Goal: Navigation & Orientation: Find specific page/section

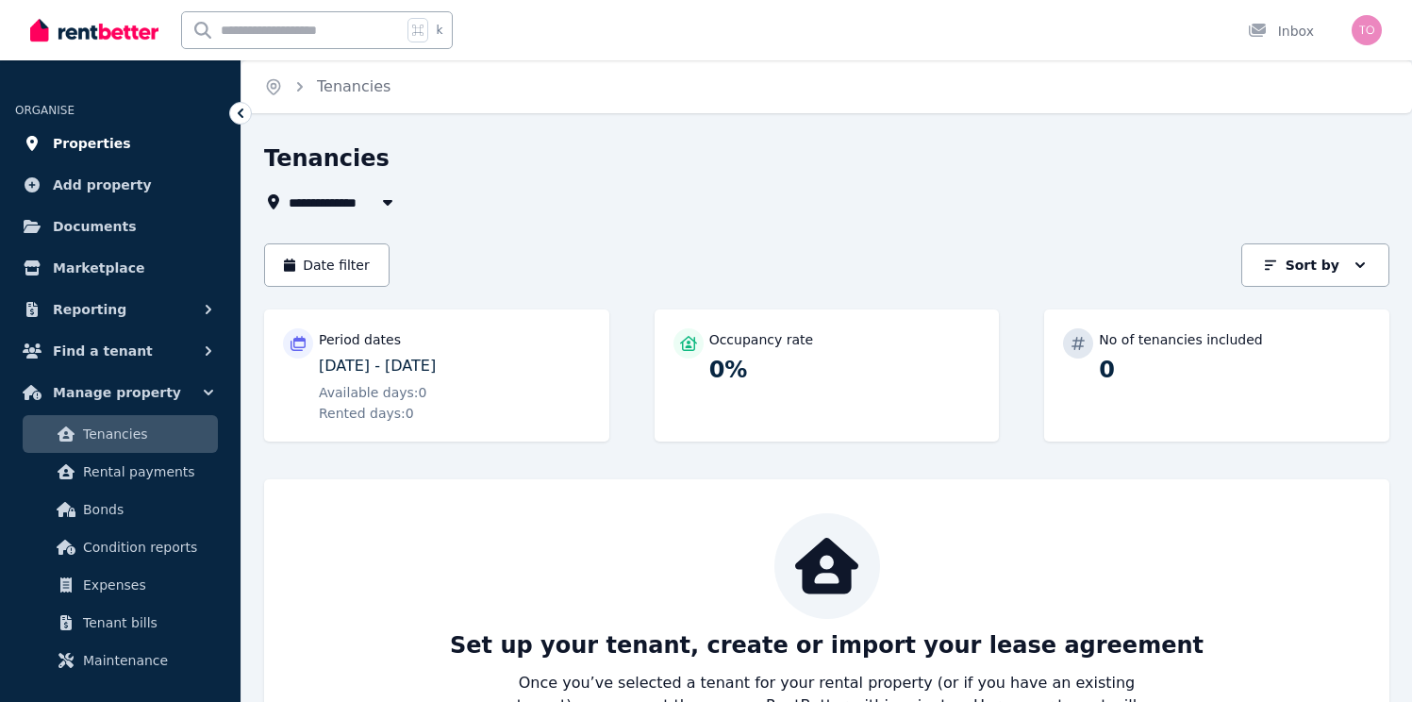
click at [103, 150] on span "Properties" at bounding box center [92, 143] width 78 height 23
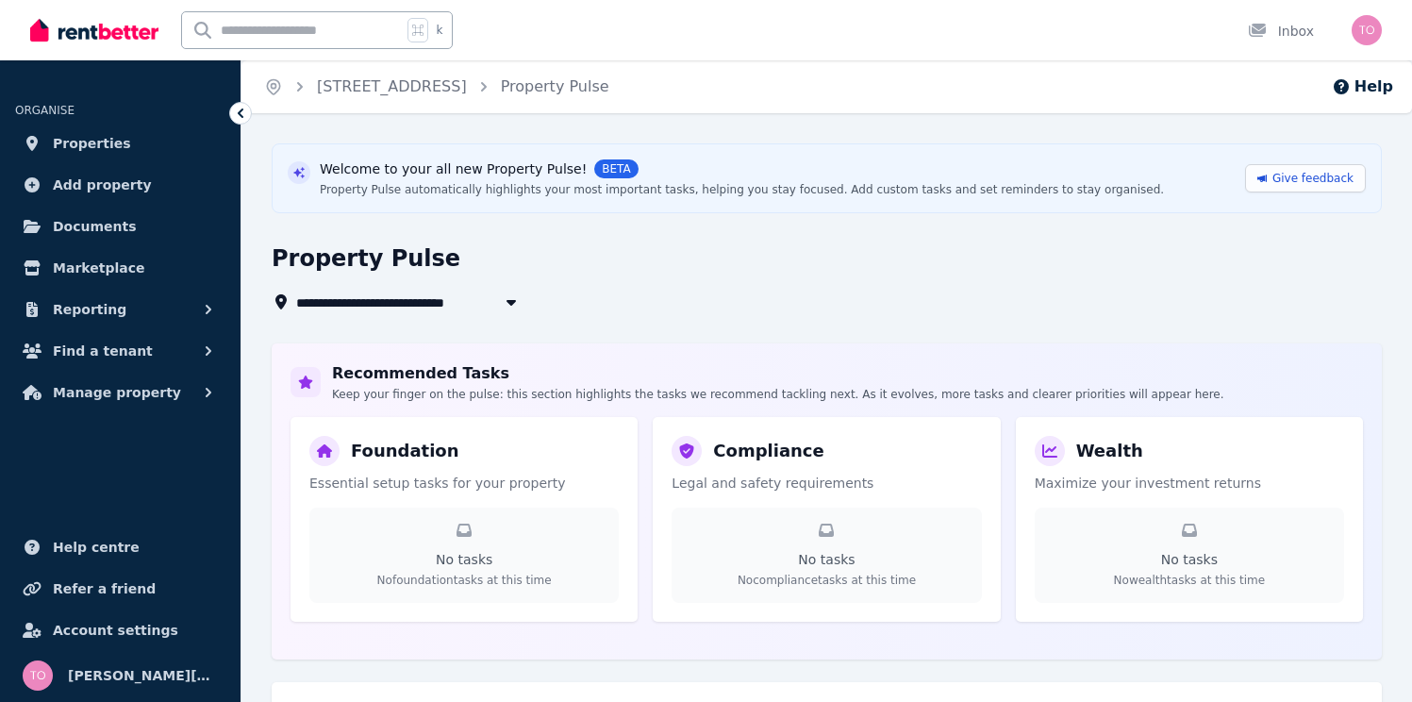
click at [451, 296] on span "[STREET_ADDRESS]" at bounding box center [378, 302] width 165 height 23
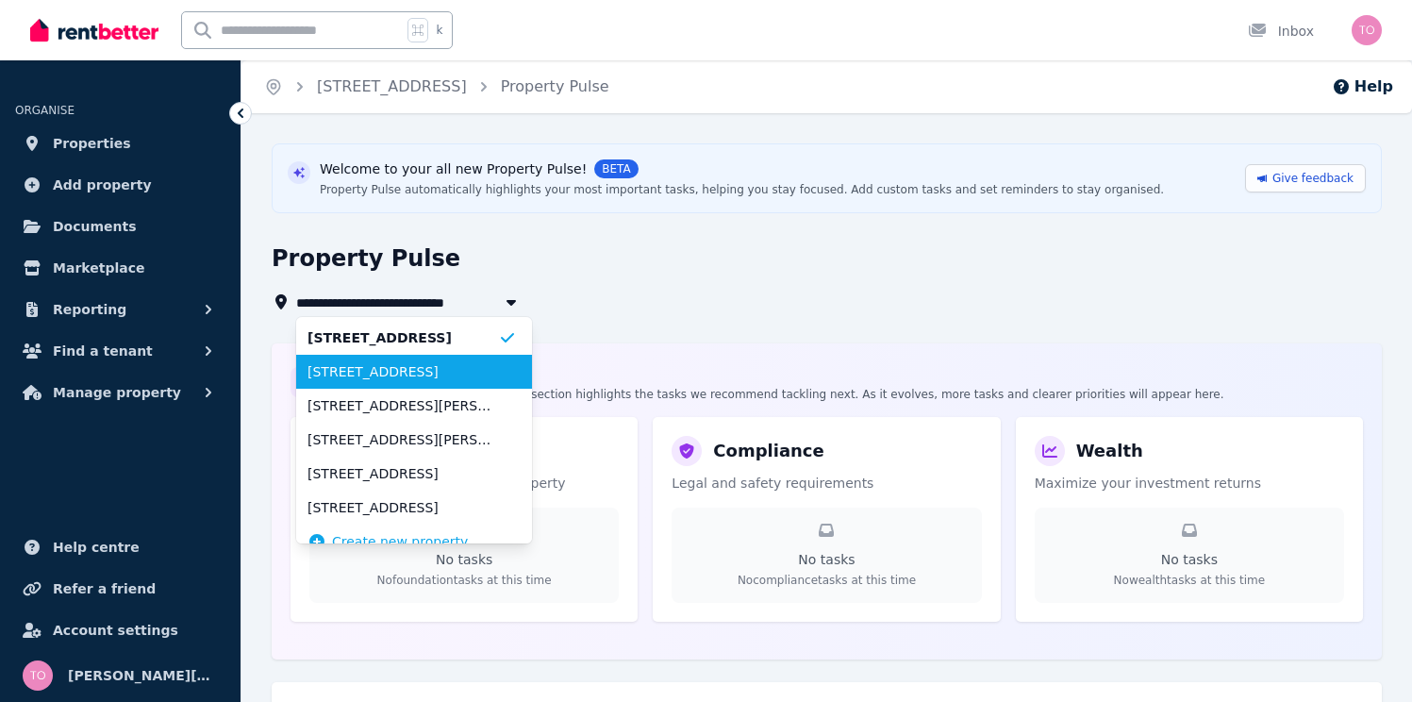
click at [410, 369] on span "[STREET_ADDRESS]" at bounding box center [403, 371] width 191 height 19
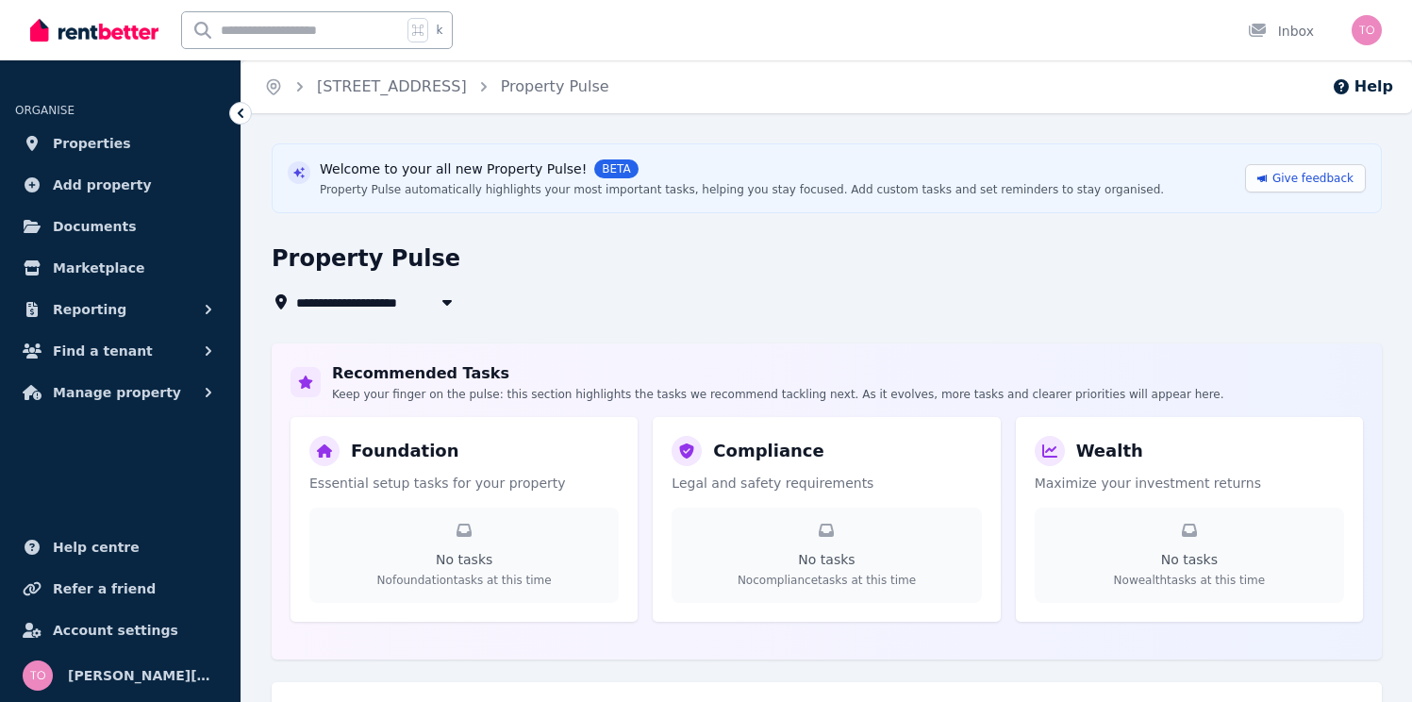
click at [414, 301] on span "[STREET_ADDRESS]" at bounding box center [378, 302] width 165 height 23
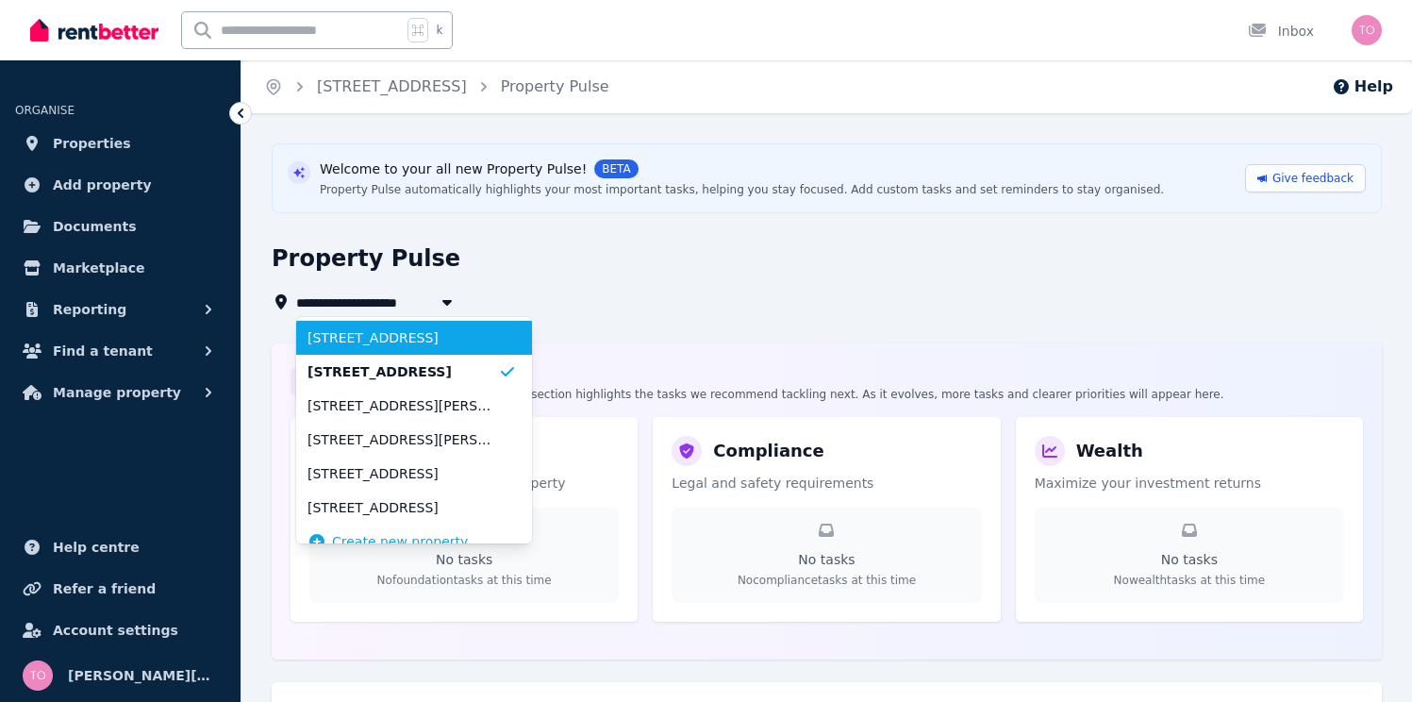
click at [415, 332] on span "[STREET_ADDRESS]" at bounding box center [403, 337] width 191 height 19
type input "**********"
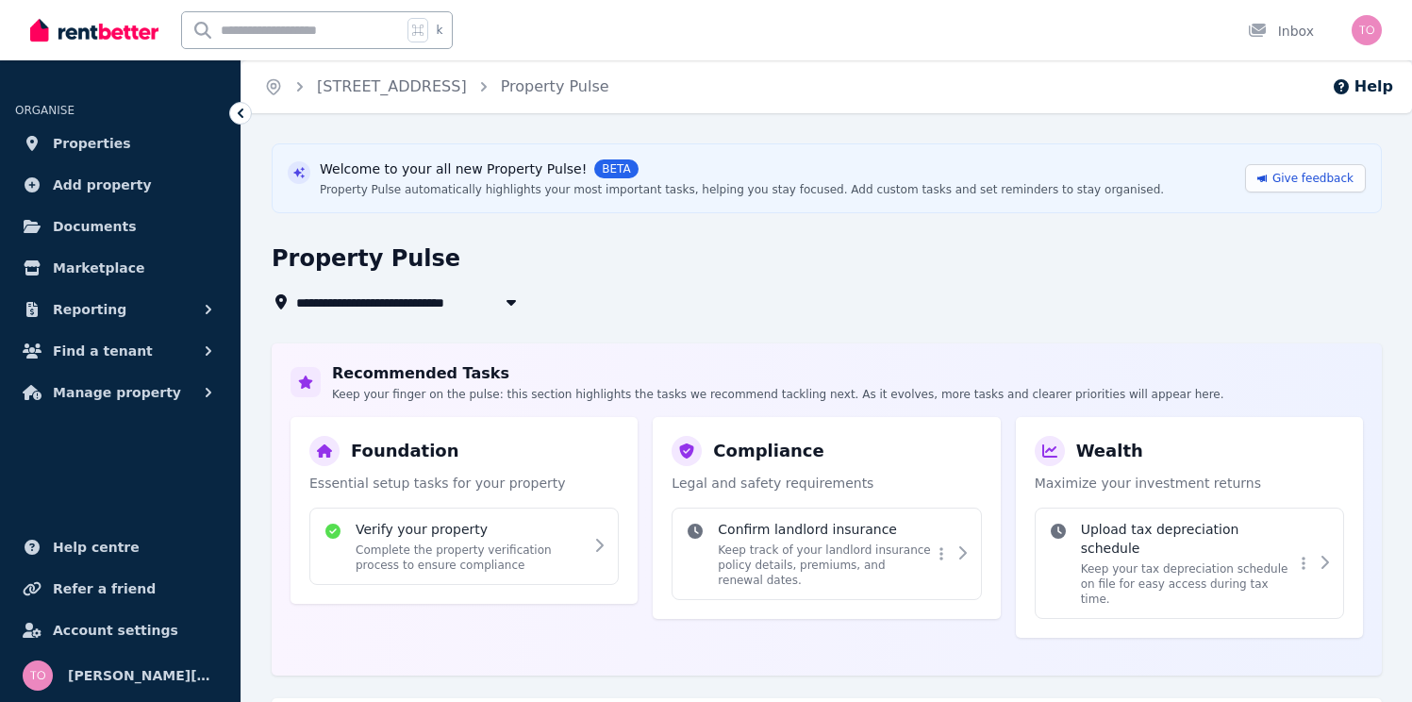
click at [461, 298] on span "[STREET_ADDRESS]" at bounding box center [378, 302] width 165 height 23
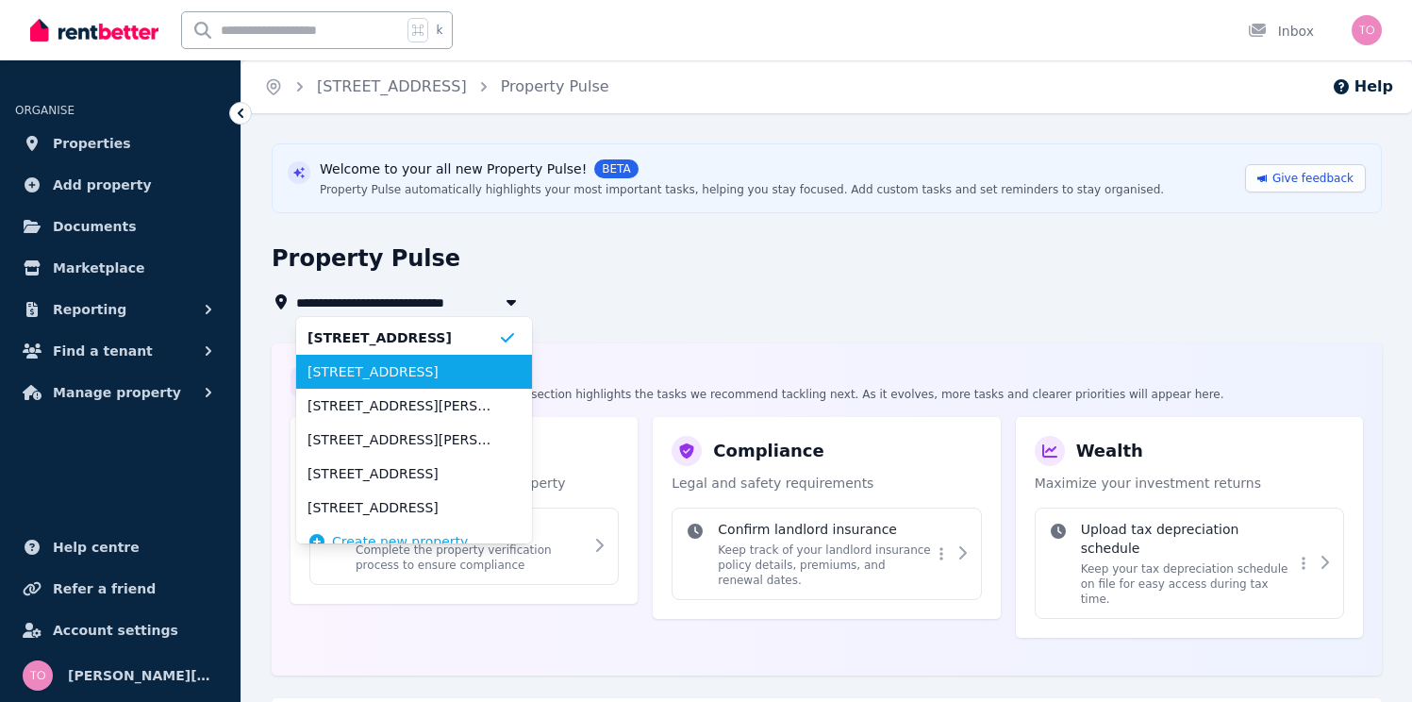
click at [459, 362] on span "[STREET_ADDRESS]" at bounding box center [403, 371] width 191 height 19
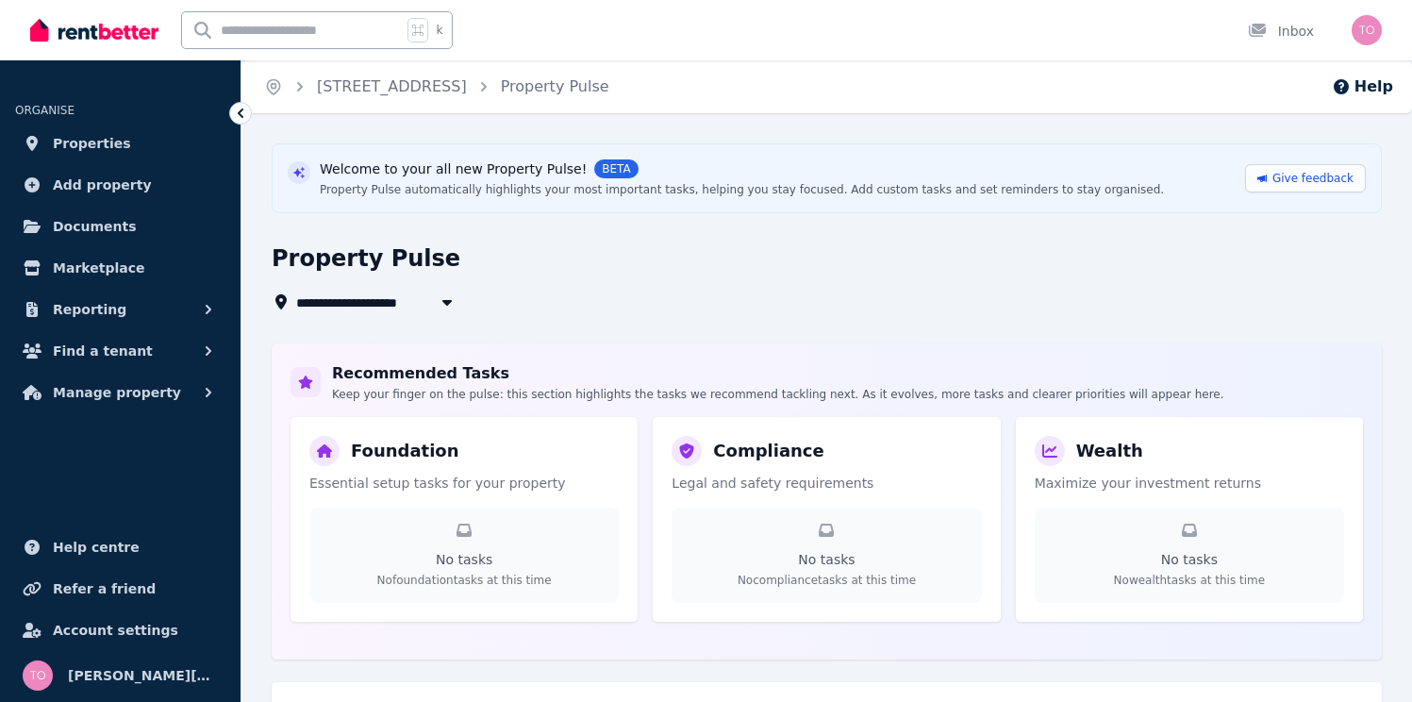
click at [441, 308] on icon "button" at bounding box center [447, 301] width 19 height 15
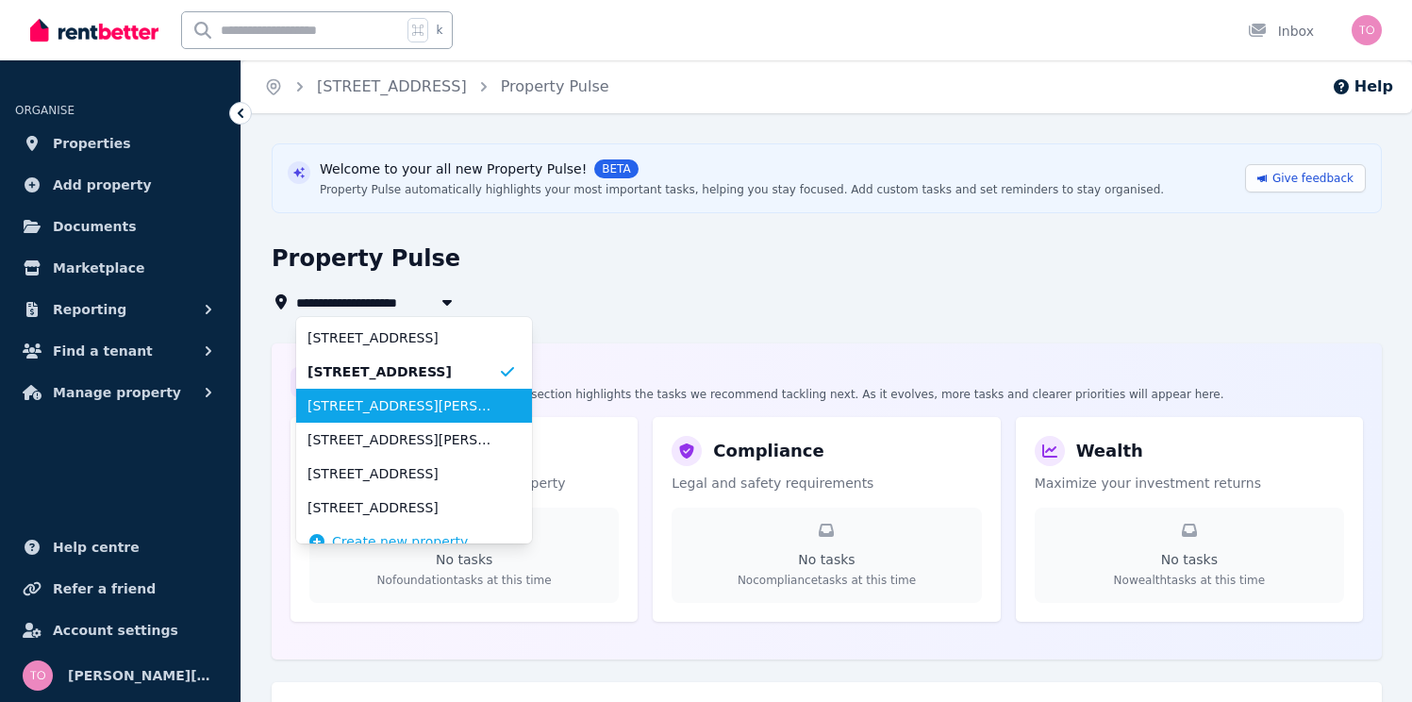
click at [419, 408] on span "29 Dorothy Ave, Glen Huntly" at bounding box center [403, 405] width 191 height 19
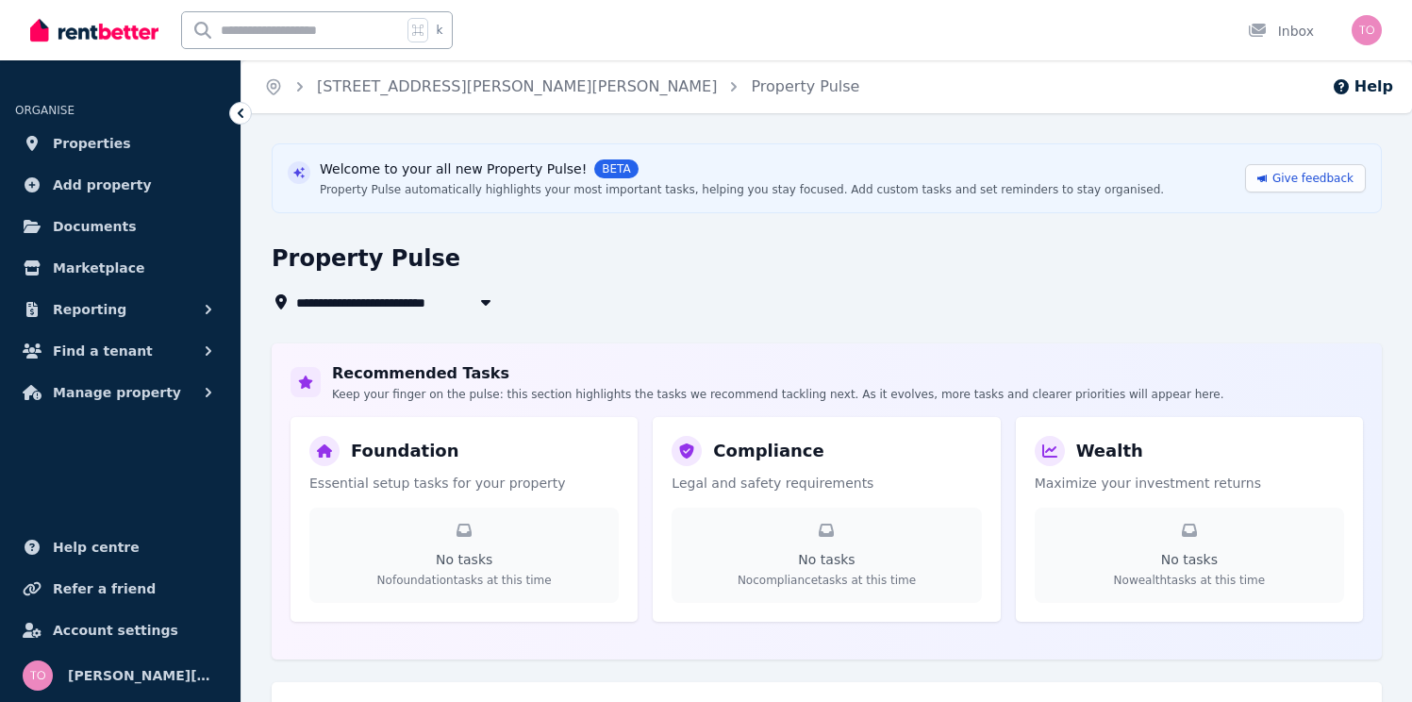
click at [443, 298] on span "29 Dorothy Ave, Glen Huntly" at bounding box center [488, 302] width 384 height 23
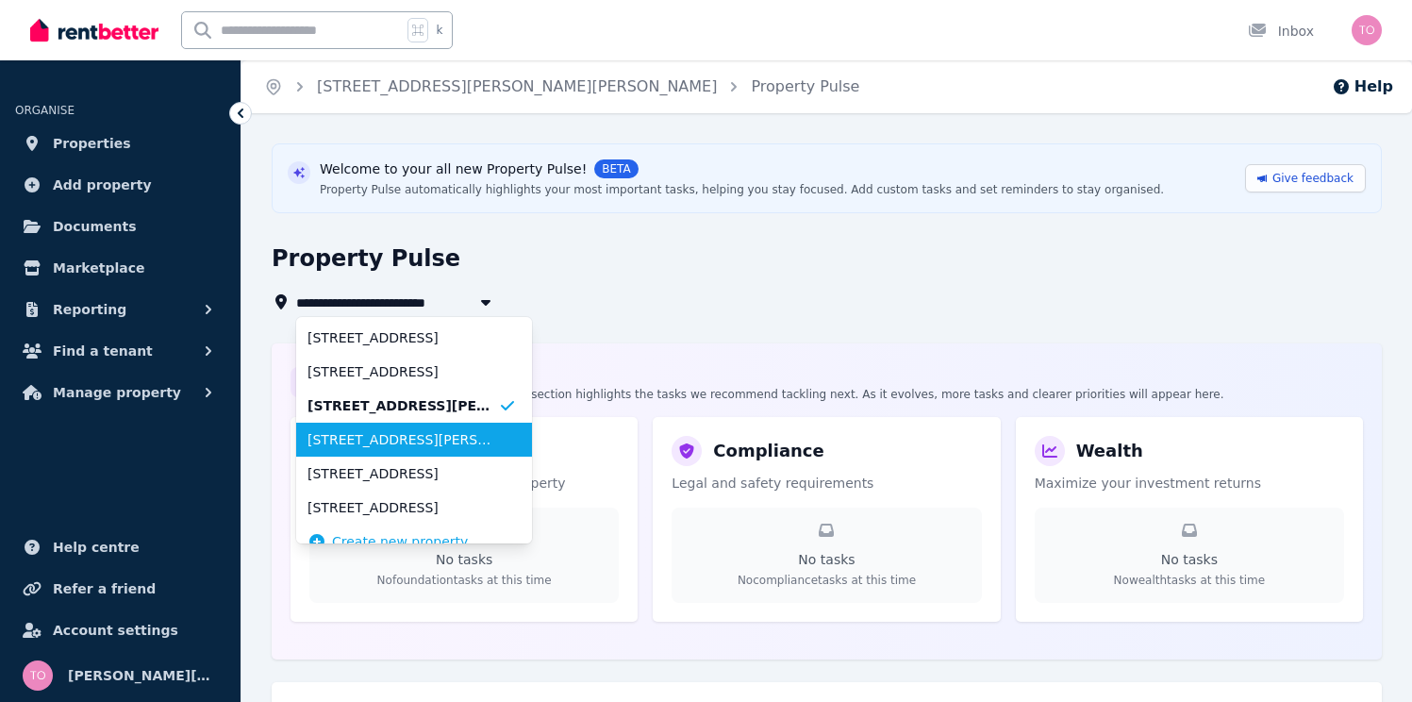
click at [416, 442] on span "28 Dorothy Ave, Glen Huntly" at bounding box center [403, 439] width 191 height 19
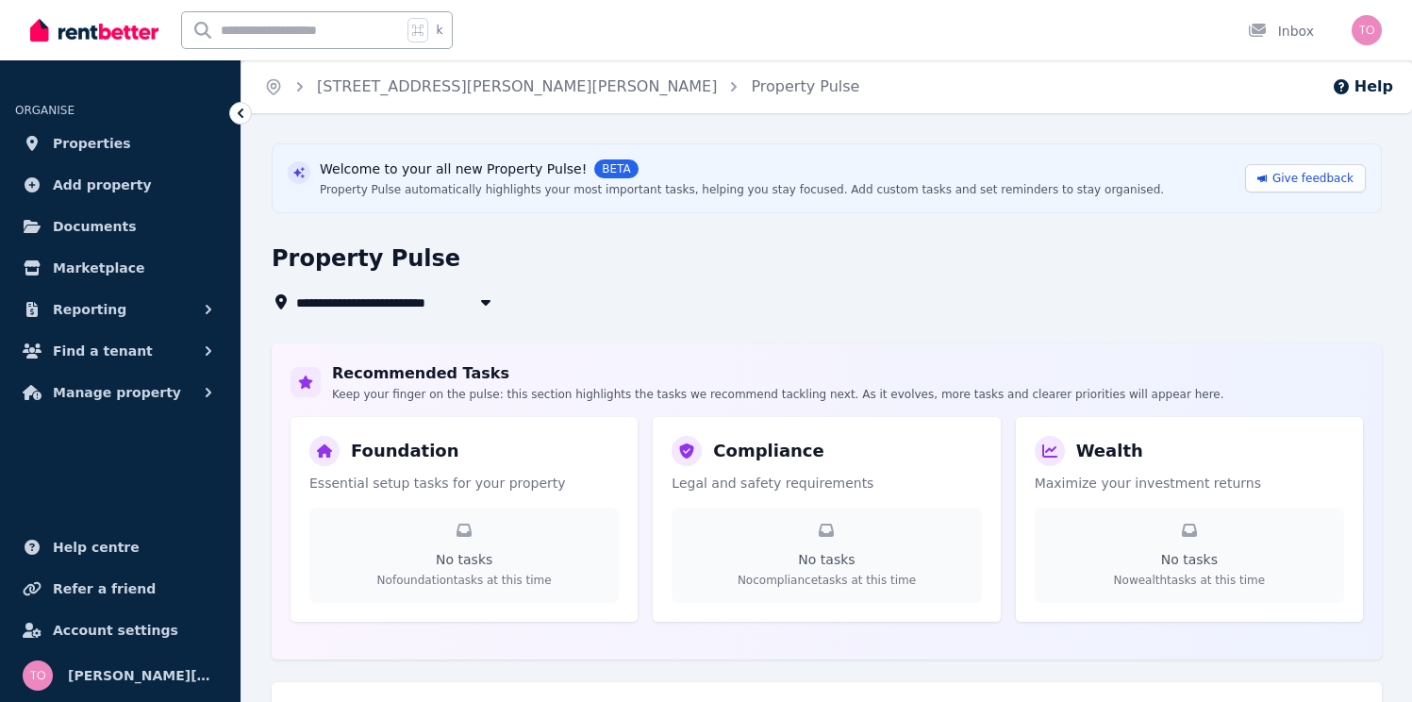
click at [439, 302] on span "28 Dorothy Ave, Glen Huntly" at bounding box center [488, 302] width 384 height 23
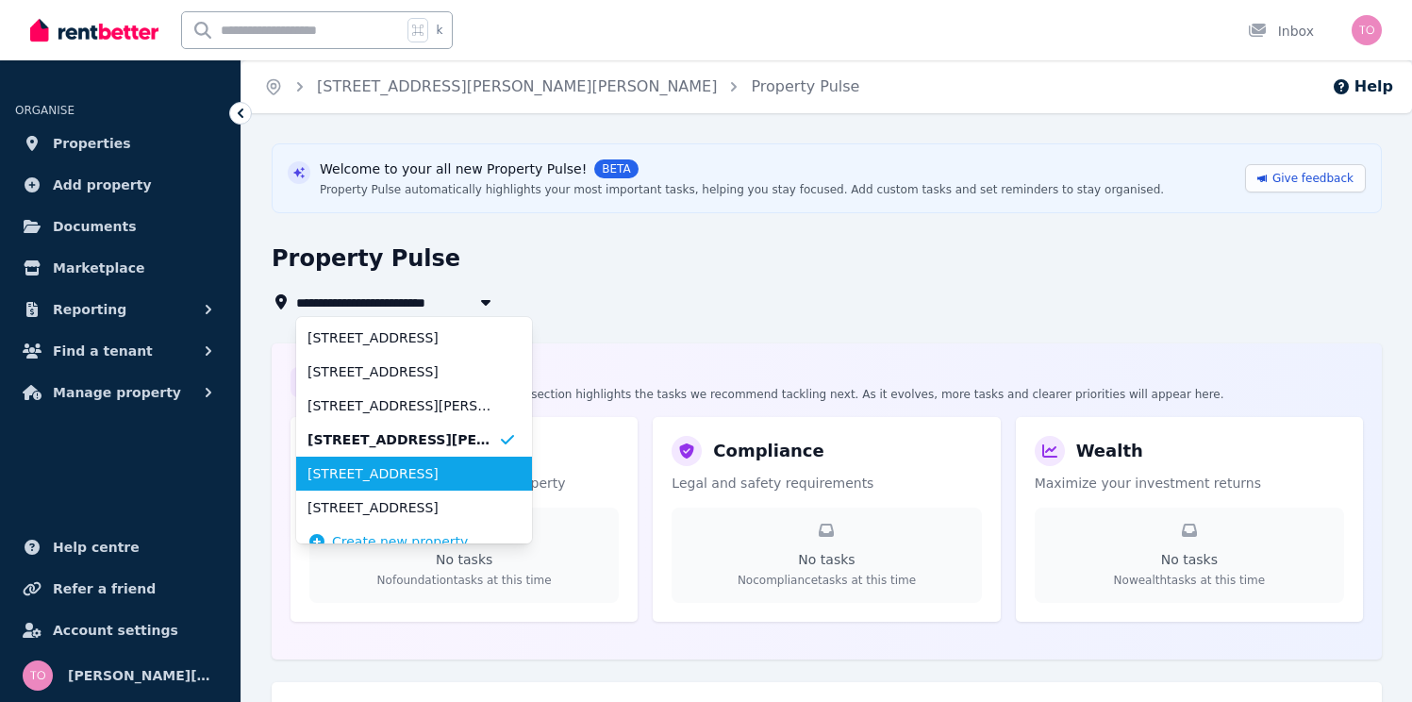
click at [439, 468] on span "16 Katandra Road, Ormond" at bounding box center [403, 473] width 191 height 19
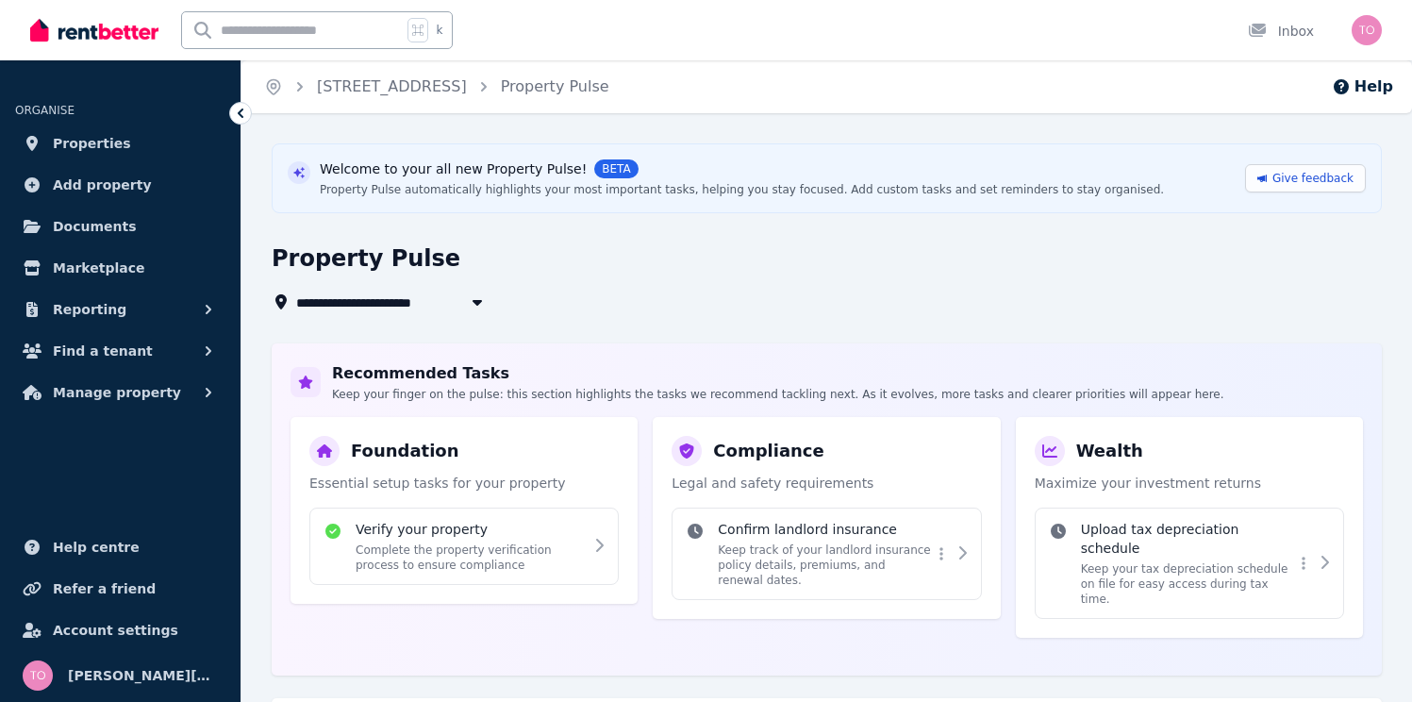
click at [459, 295] on span "16 Katandra Road, Ormond" at bounding box center [378, 302] width 165 height 23
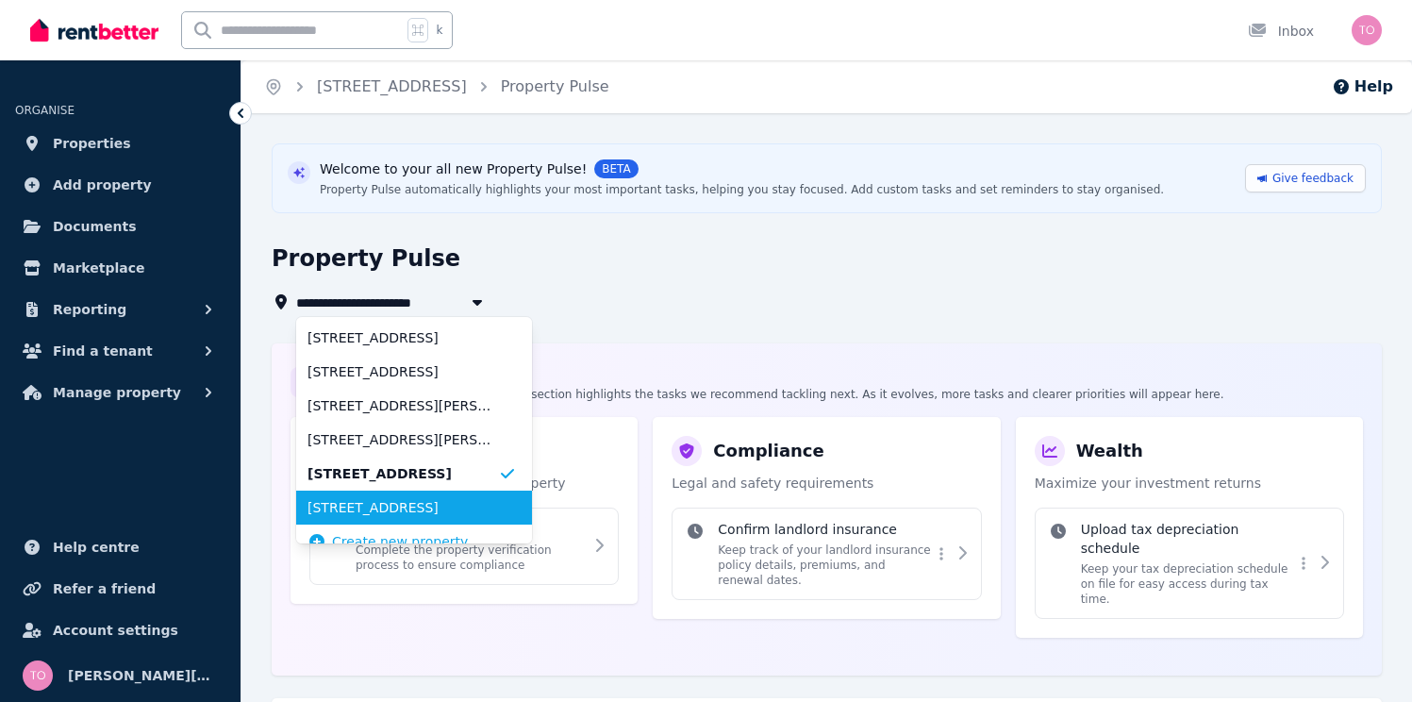
click at [422, 501] on span "16 Katandra Road, Ormond" at bounding box center [403, 507] width 191 height 19
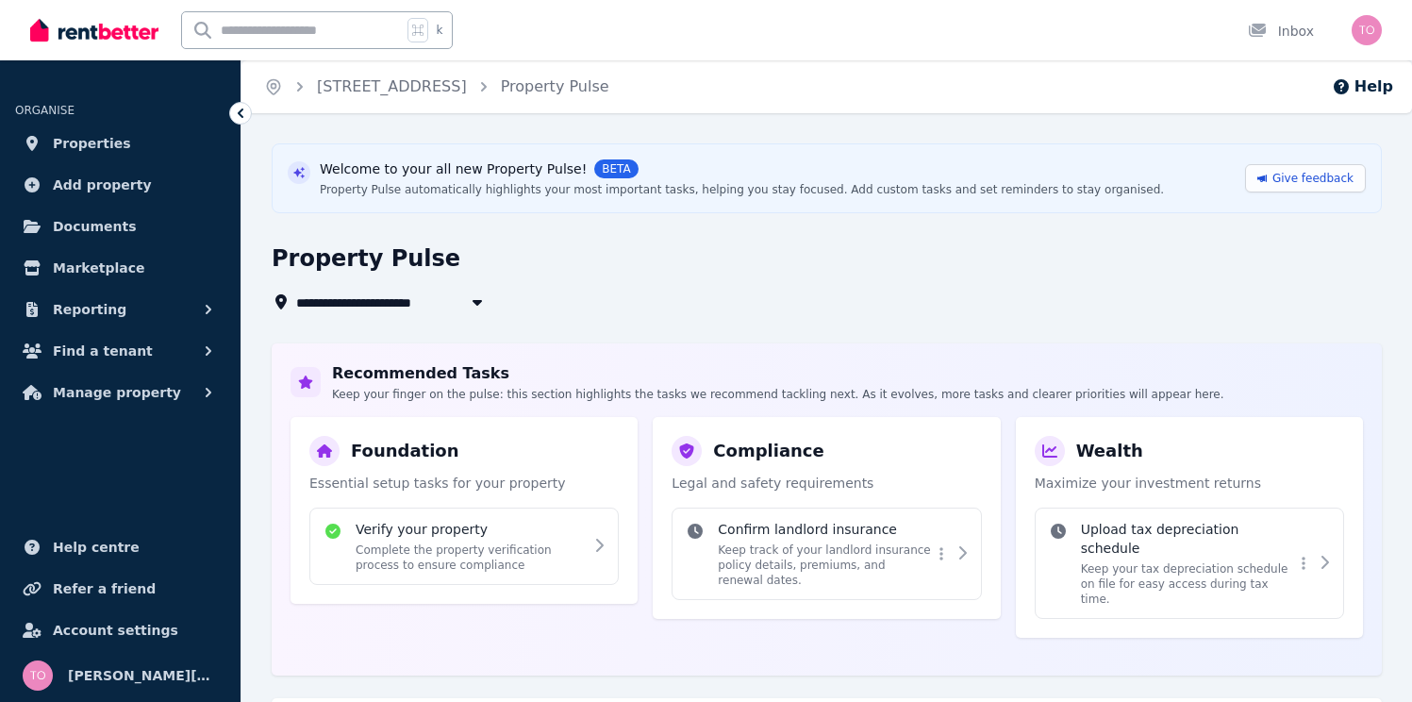
click at [464, 301] on button "button" at bounding box center [477, 302] width 34 height 23
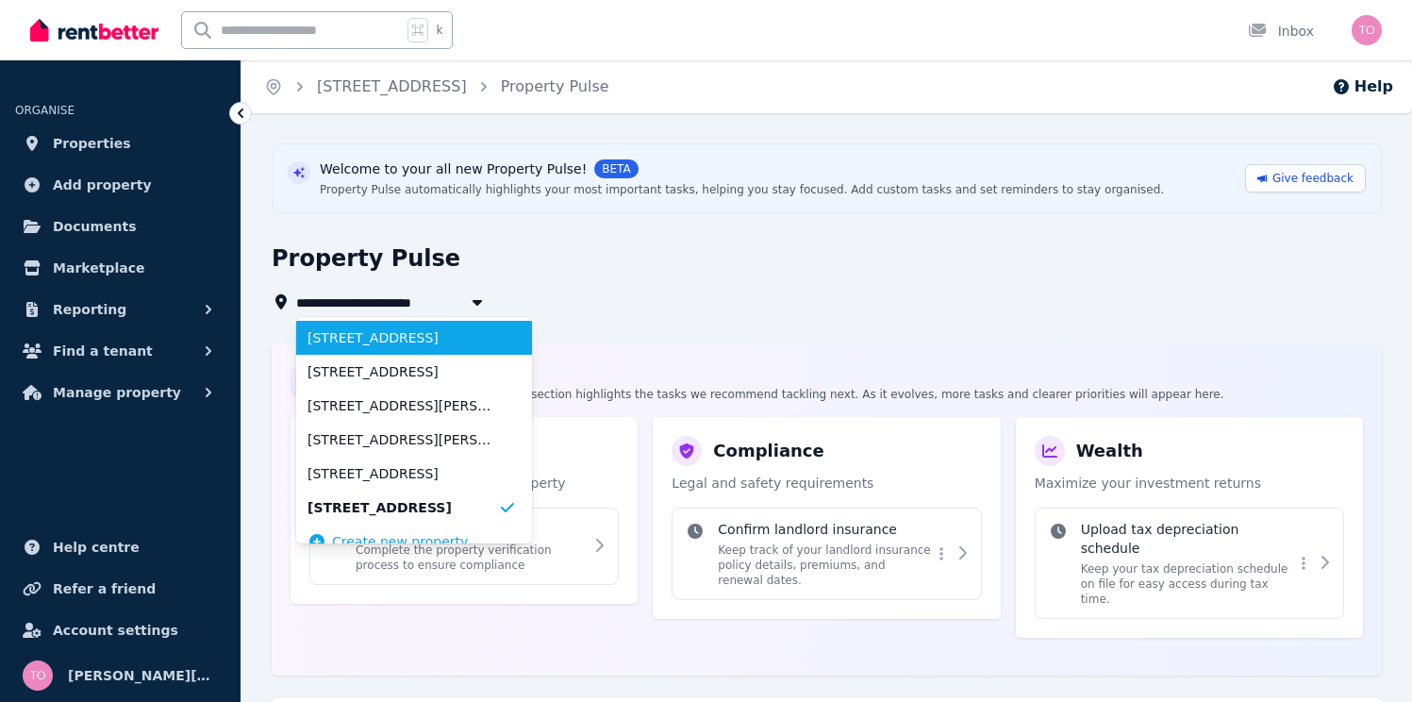
click at [415, 328] on span "[STREET_ADDRESS]" at bounding box center [403, 337] width 191 height 19
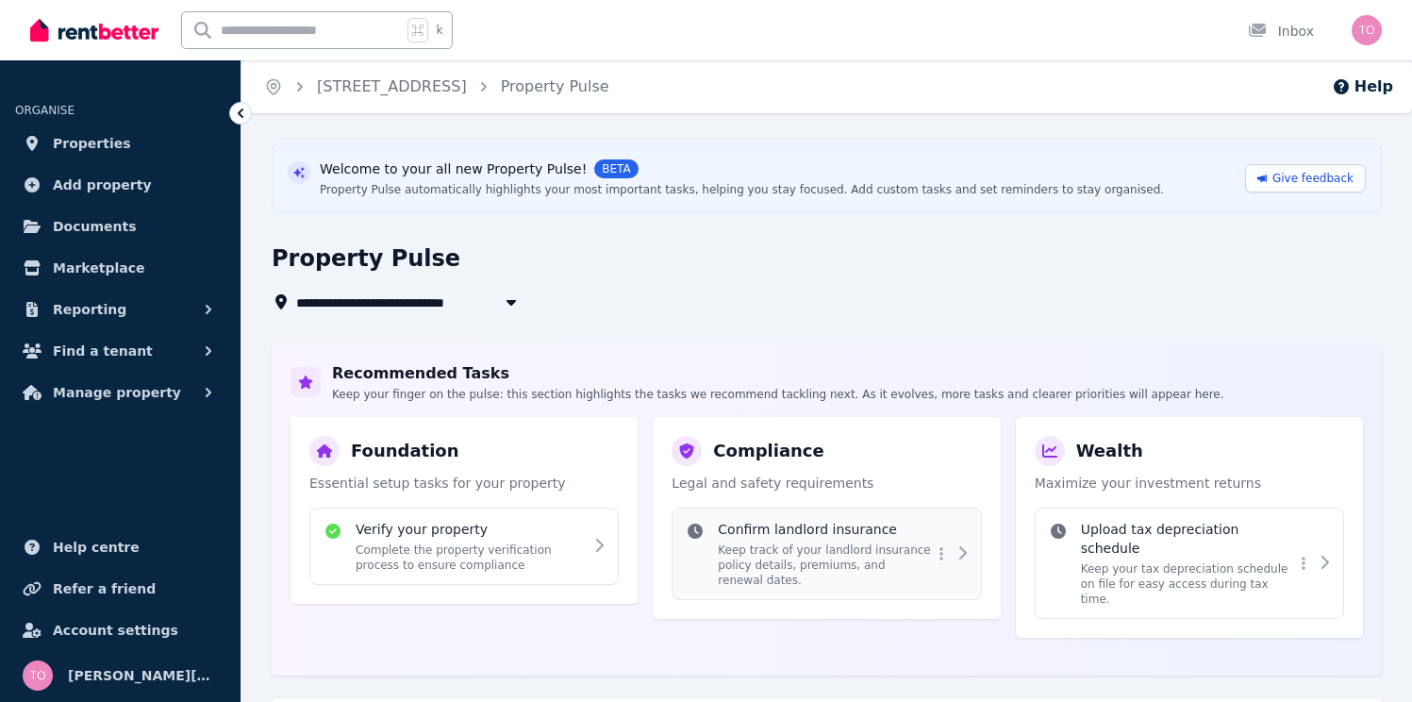
click at [786, 553] on p "Keep track of your landlord insurance policy details, premiums, and renewal dat…" at bounding box center [824, 564] width 213 height 45
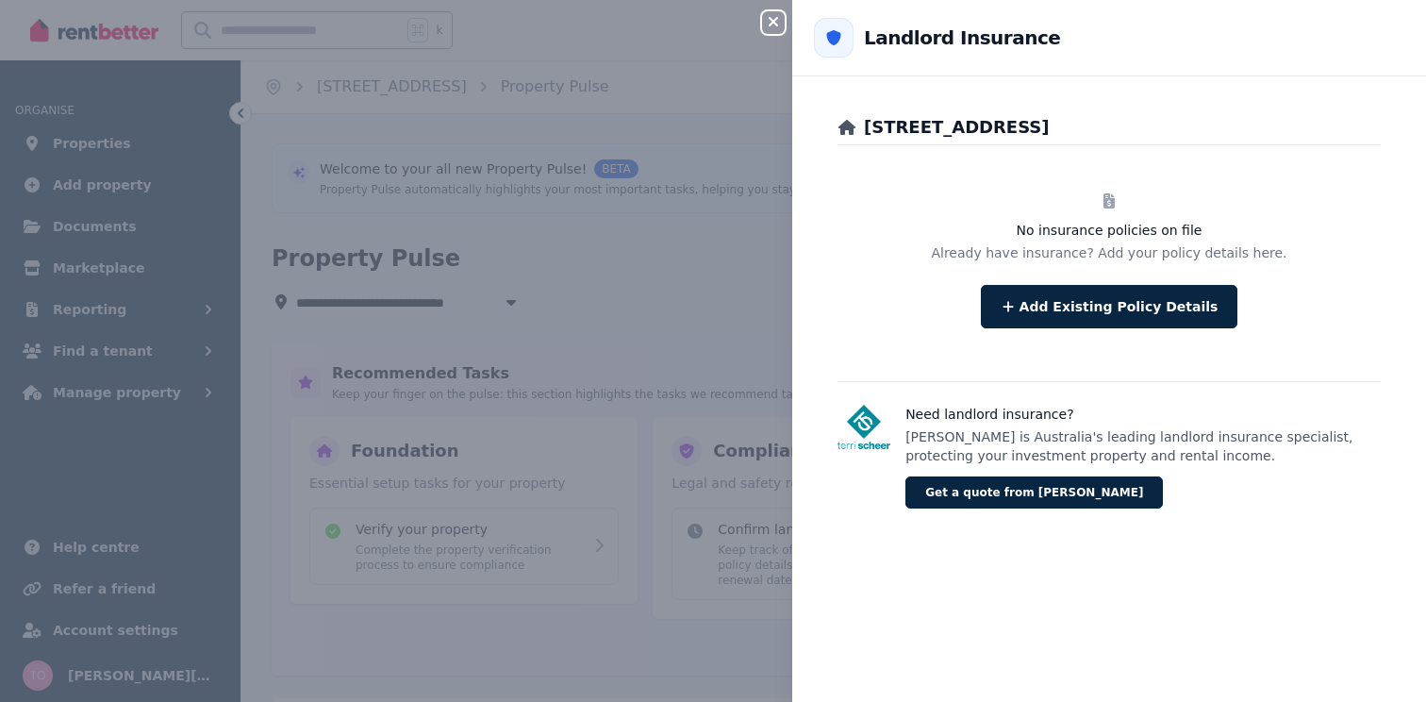
click at [767, 23] on icon "button" at bounding box center [773, 21] width 23 height 15
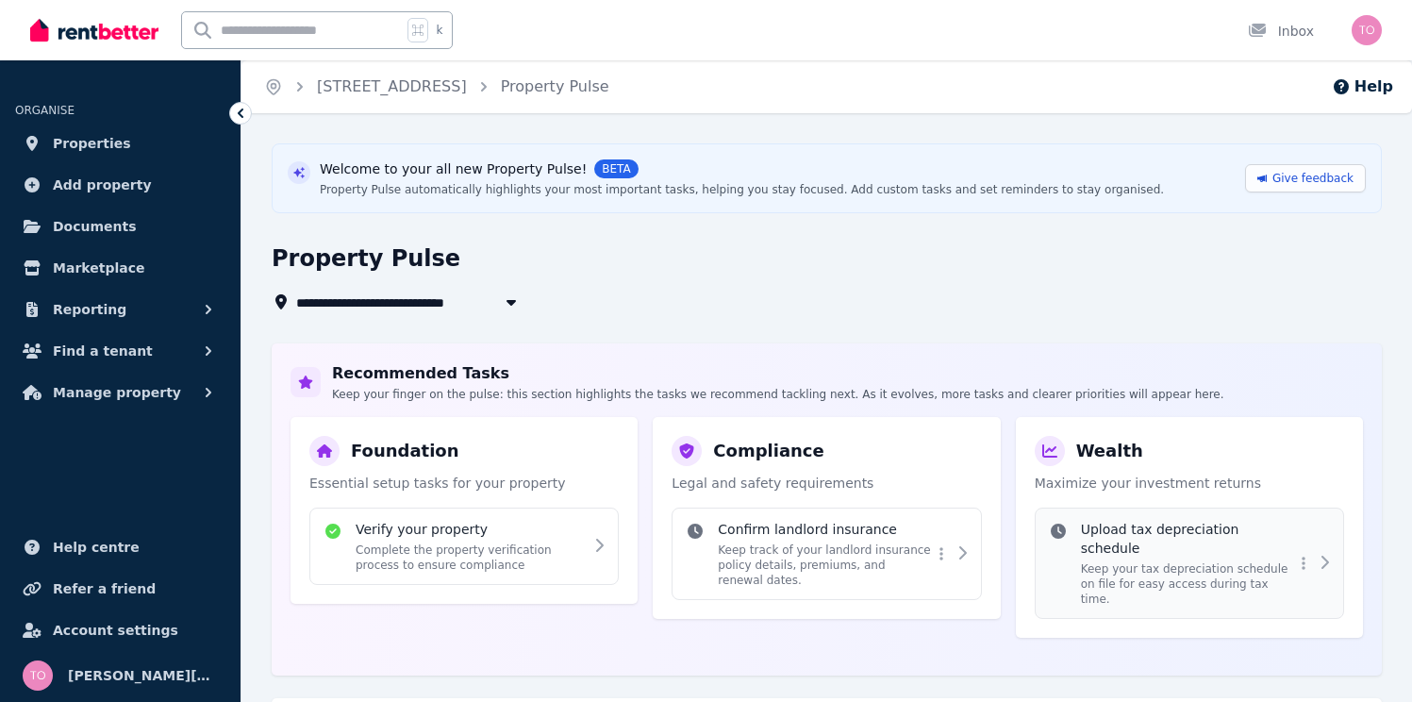
click at [1113, 540] on div "Upload tax depreciation schedule Keep your tax depreciation schedule on file fo…" at bounding box center [1187, 563] width 213 height 87
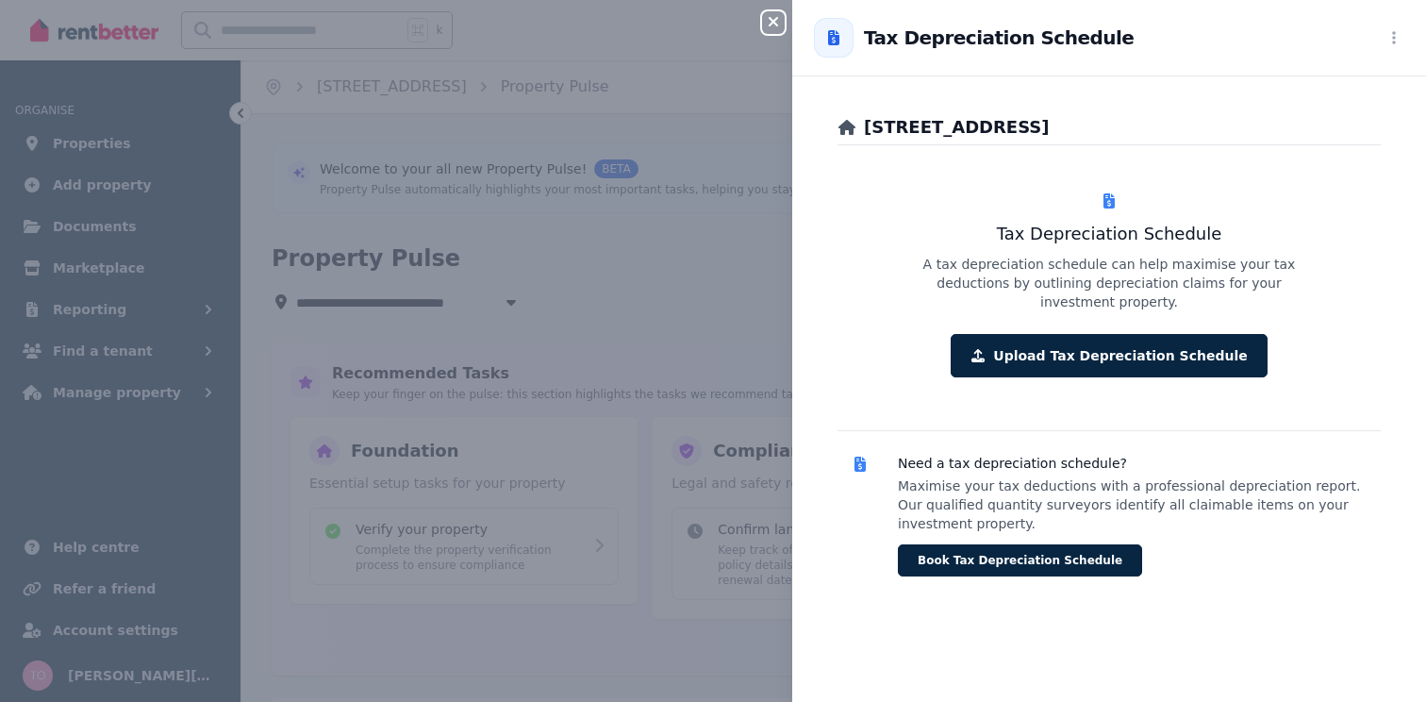
click at [775, 18] on icon "button" at bounding box center [773, 21] width 23 height 15
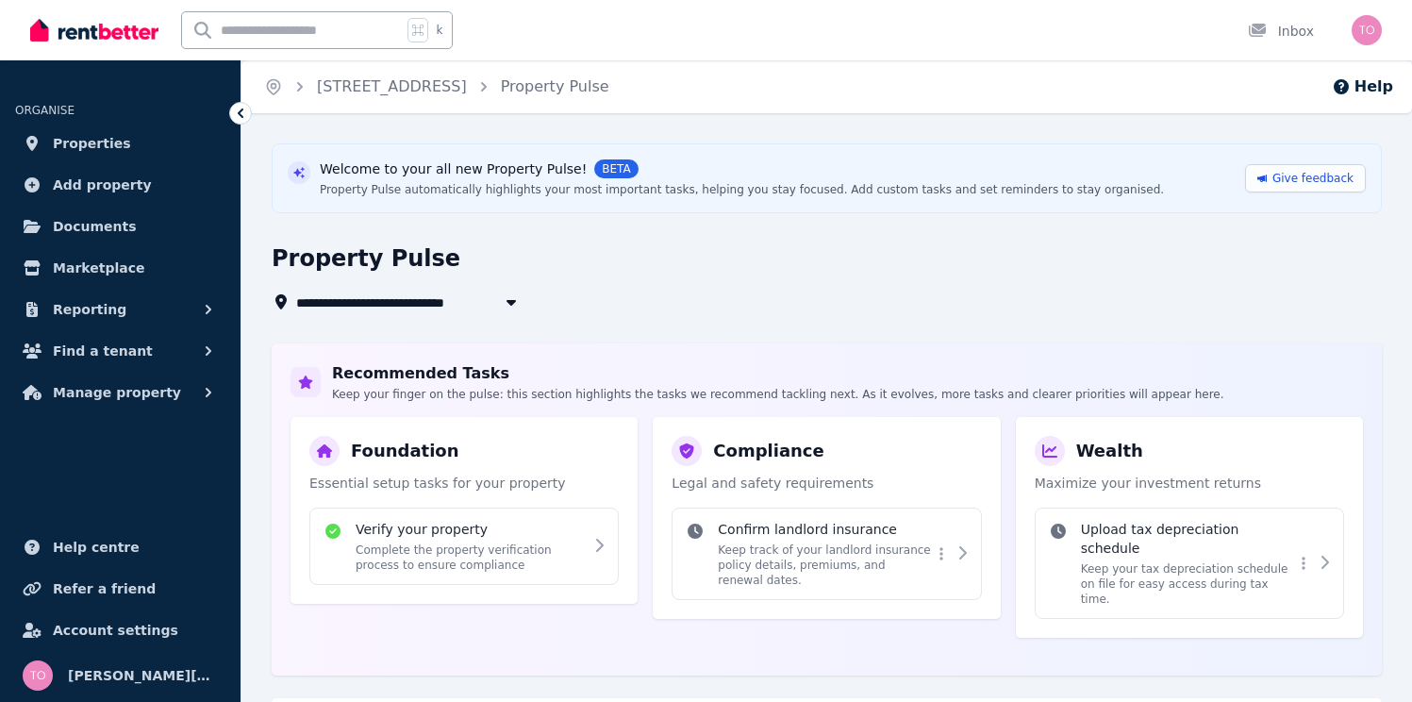
click at [461, 303] on span "[STREET_ADDRESS]" at bounding box center [378, 302] width 165 height 23
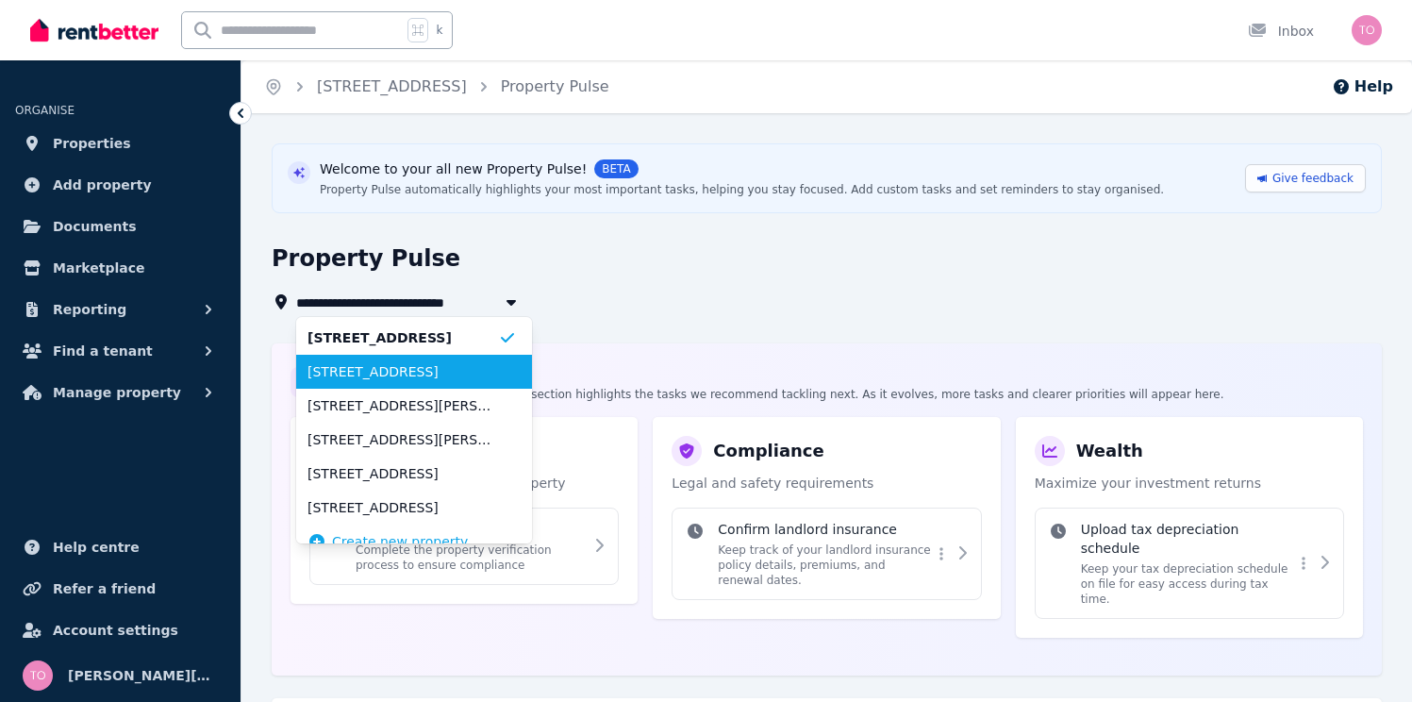
click at [442, 369] on span "16 Plush St, Greenock" at bounding box center [403, 371] width 191 height 19
type input "**********"
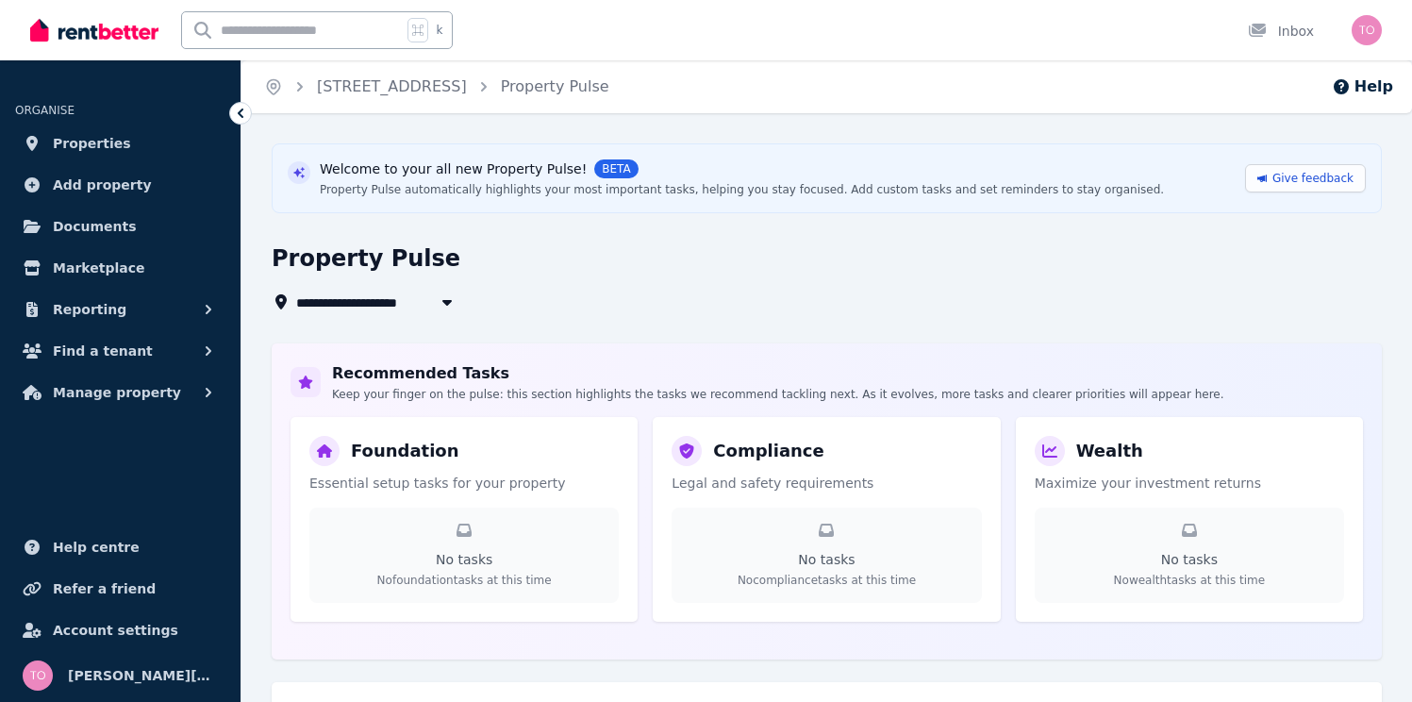
click at [413, 296] on span "[STREET_ADDRESS]" at bounding box center [378, 302] width 165 height 23
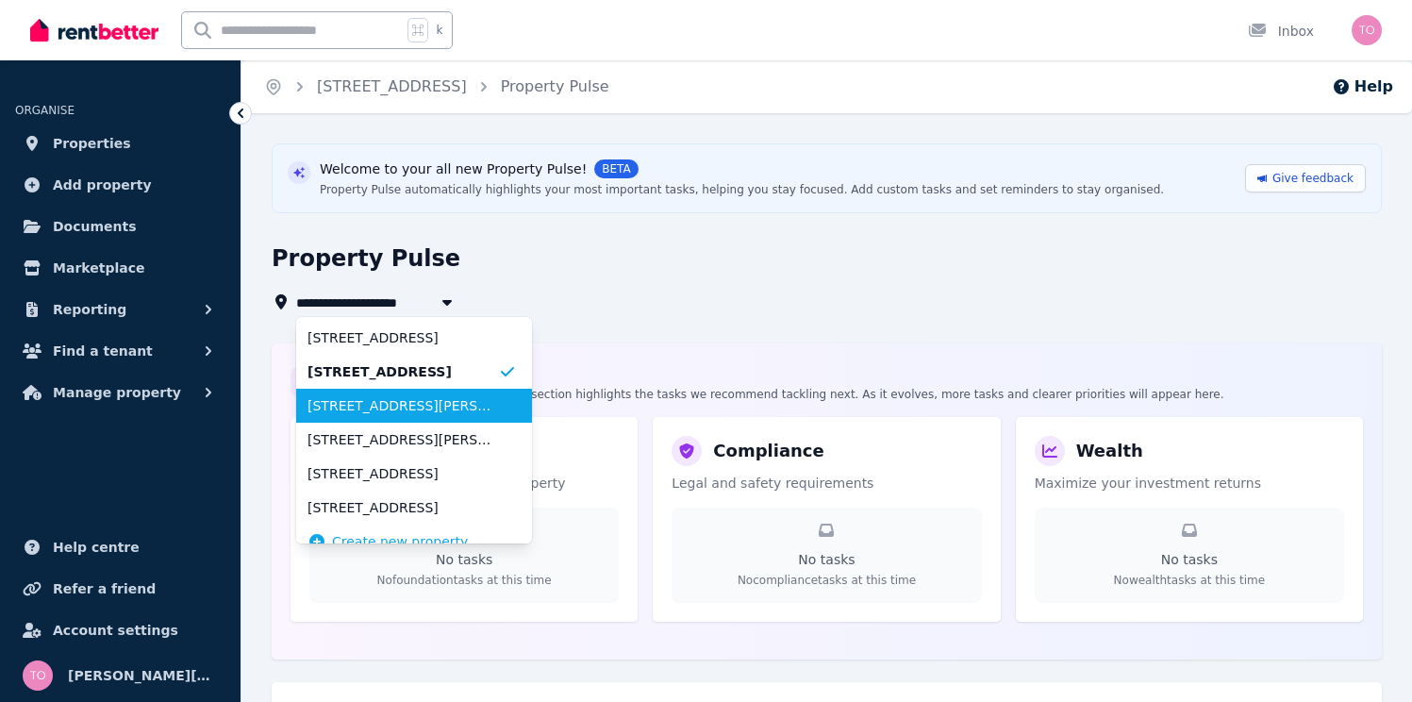
click at [424, 404] on span "[STREET_ADDRESS][PERSON_NAME][PERSON_NAME]" at bounding box center [403, 405] width 191 height 19
type input "**********"
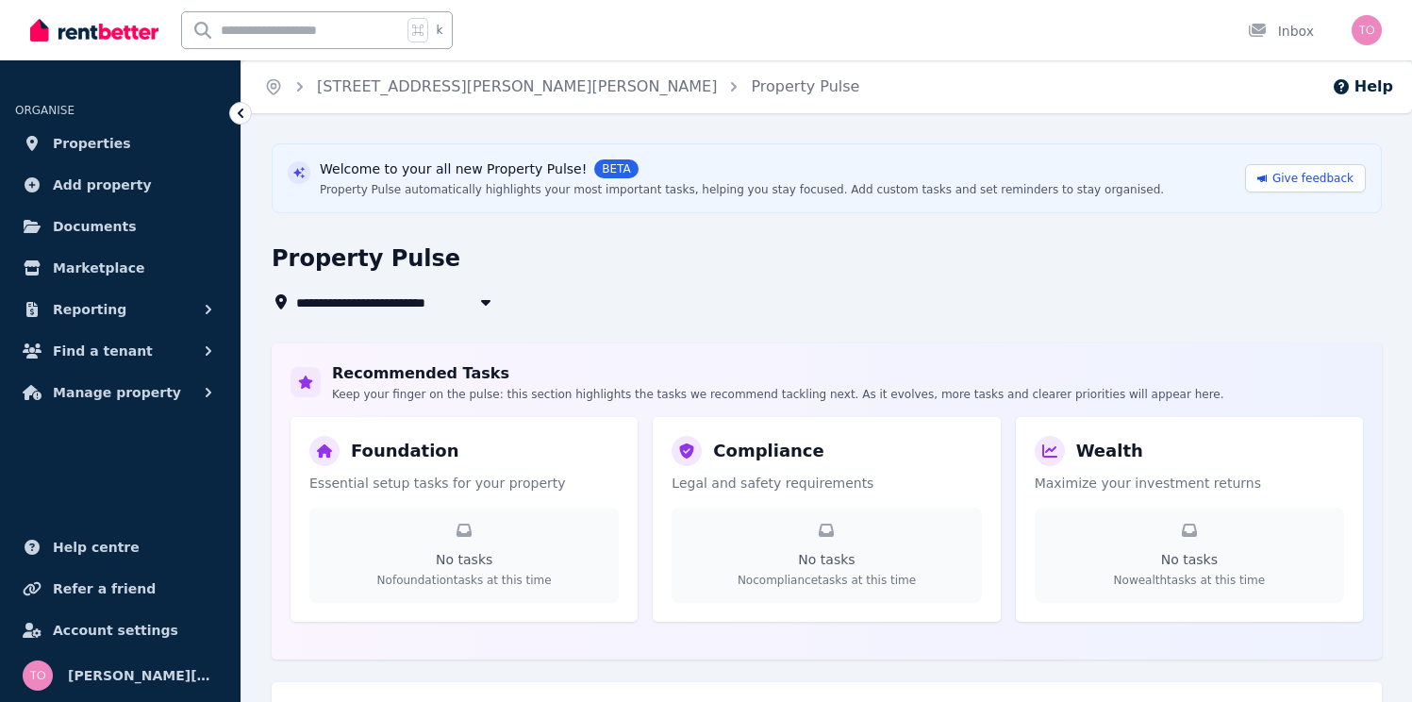
click at [380, 307] on span "[STREET_ADDRESS][PERSON_NAME][PERSON_NAME]" at bounding box center [488, 302] width 384 height 23
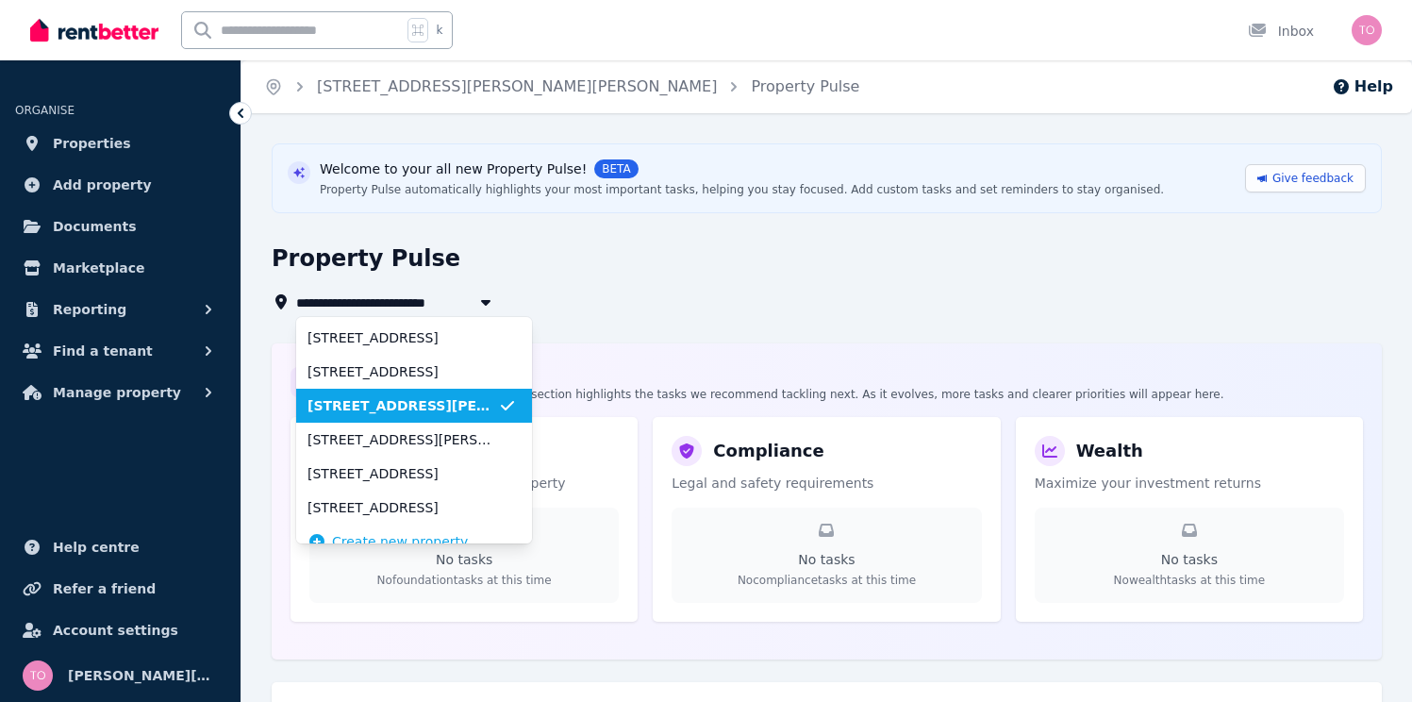
click at [637, 298] on div "**********" at bounding box center [821, 302] width 1099 height 23
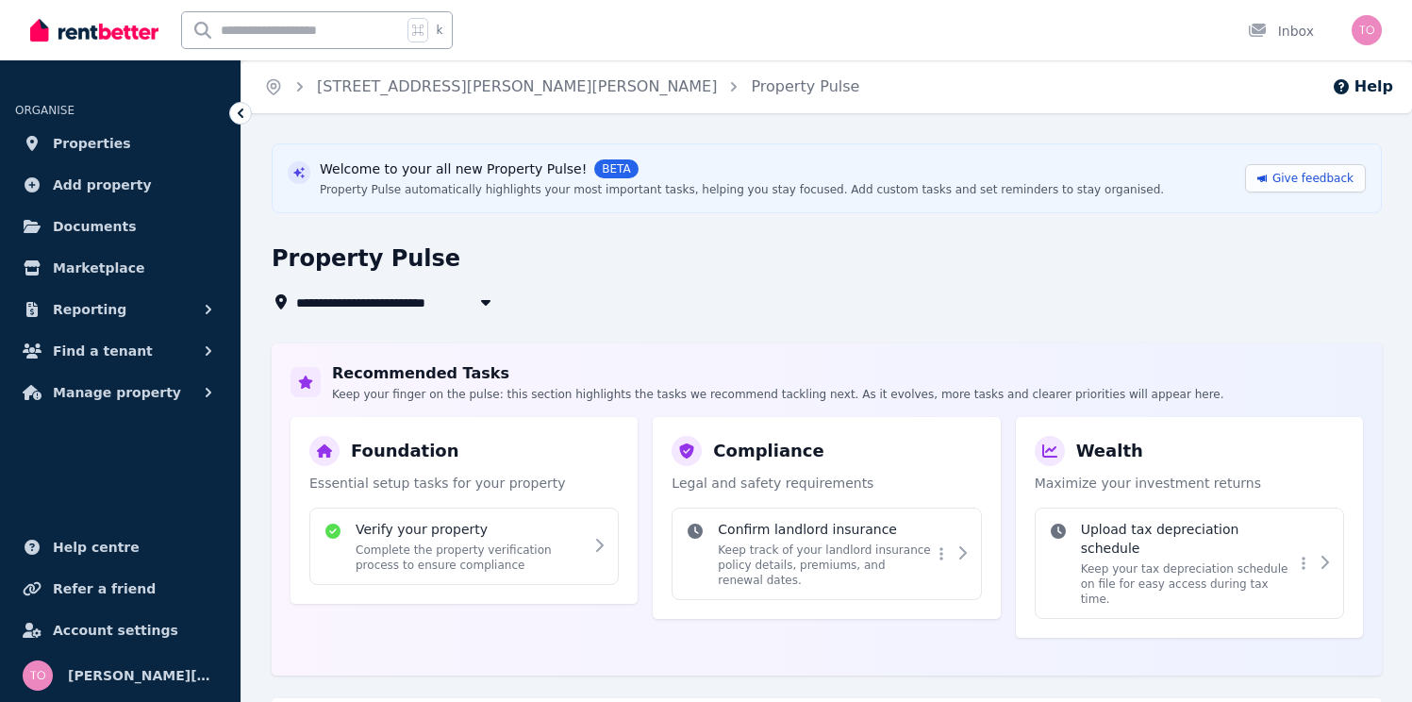
click at [404, 300] on span "[STREET_ADDRESS][PERSON_NAME][PERSON_NAME]" at bounding box center [488, 302] width 384 height 23
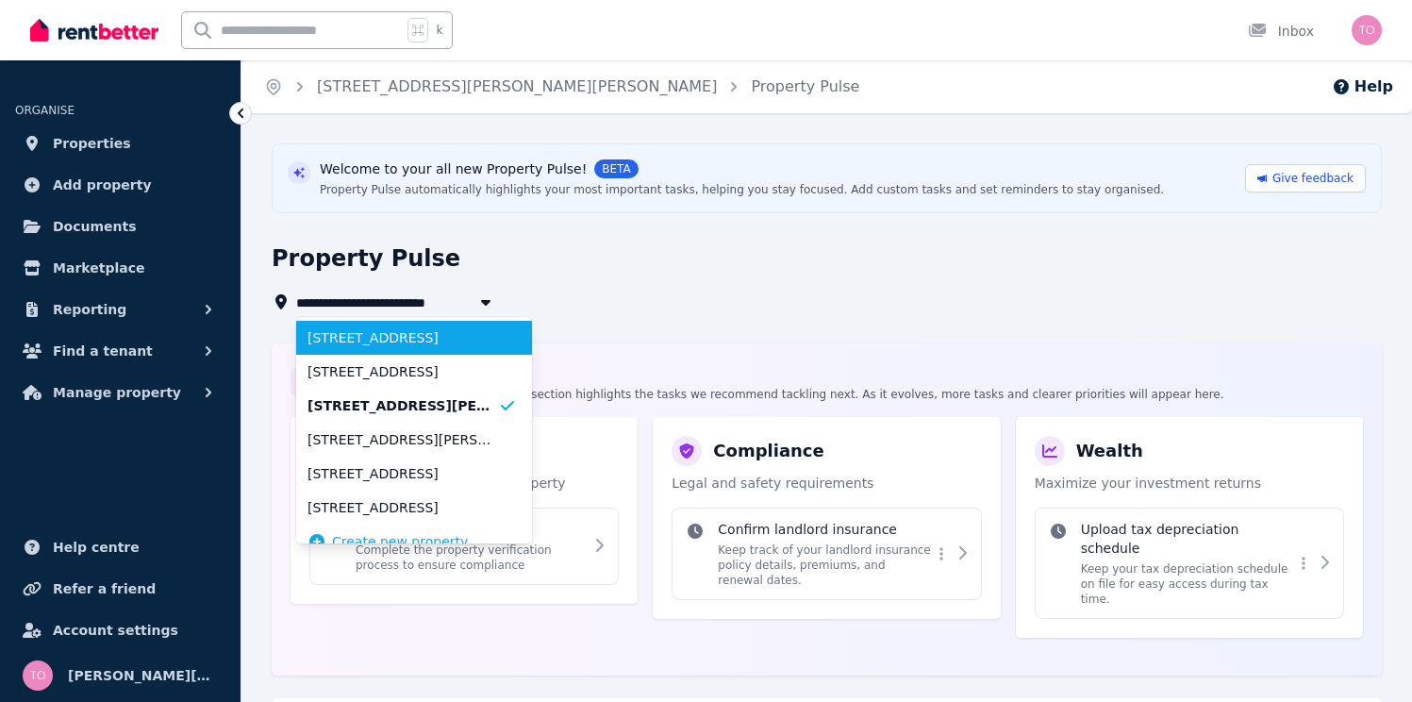
click at [406, 342] on span "[STREET_ADDRESS]" at bounding box center [403, 337] width 191 height 19
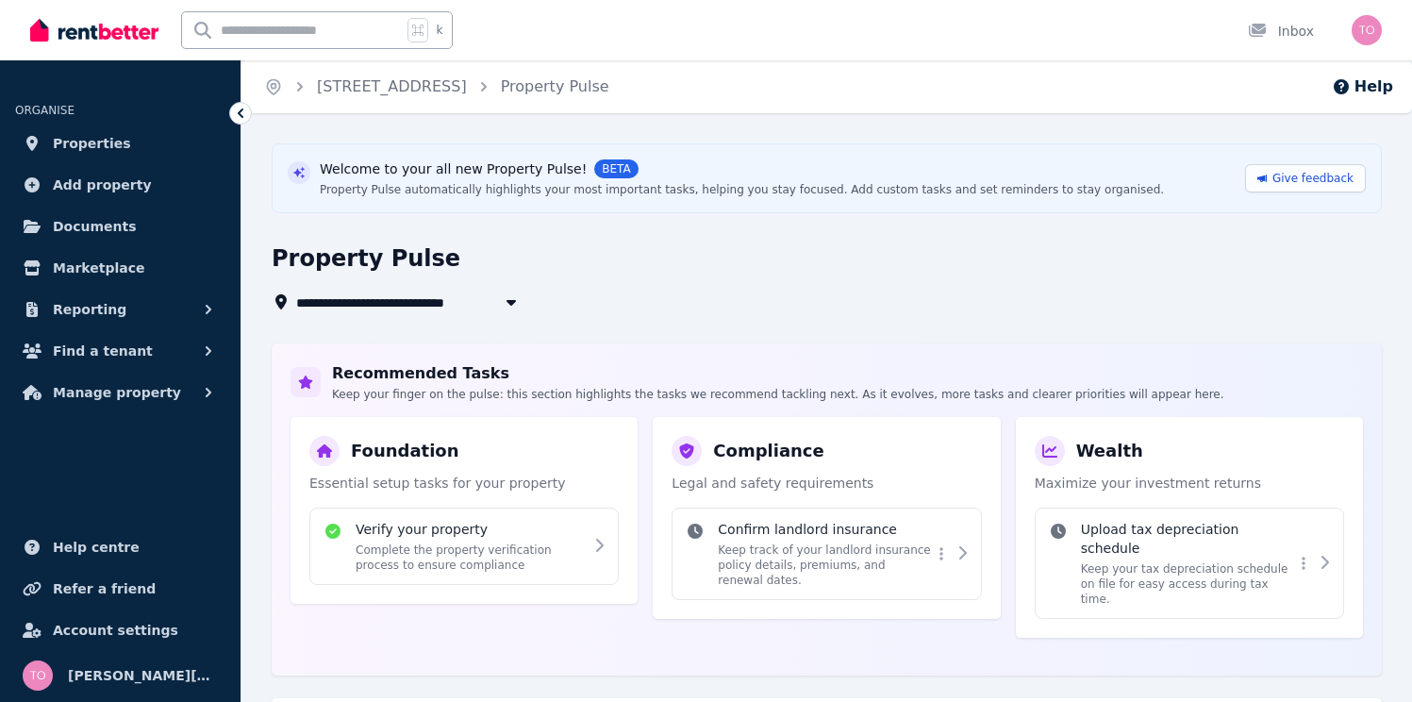
click at [415, 303] on span "[STREET_ADDRESS]" at bounding box center [378, 302] width 165 height 23
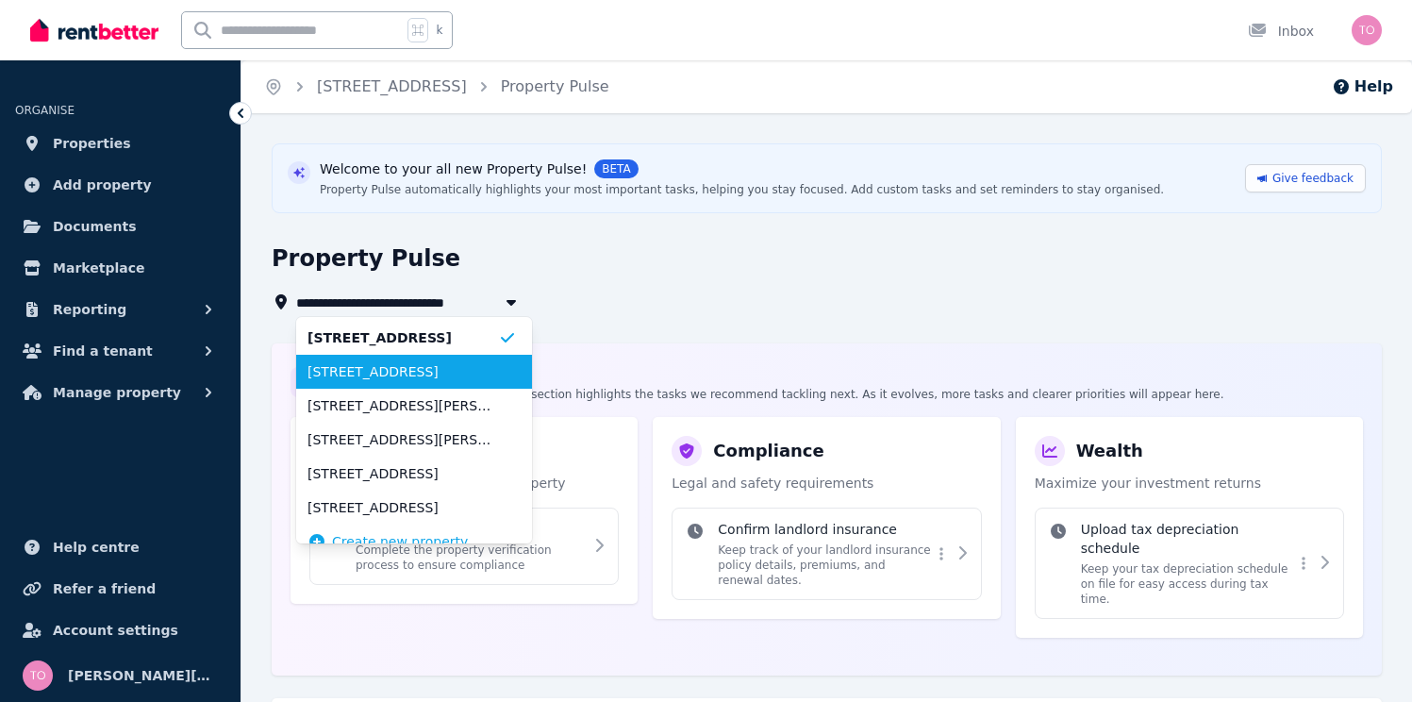
click at [405, 365] on span "[STREET_ADDRESS]" at bounding box center [403, 371] width 191 height 19
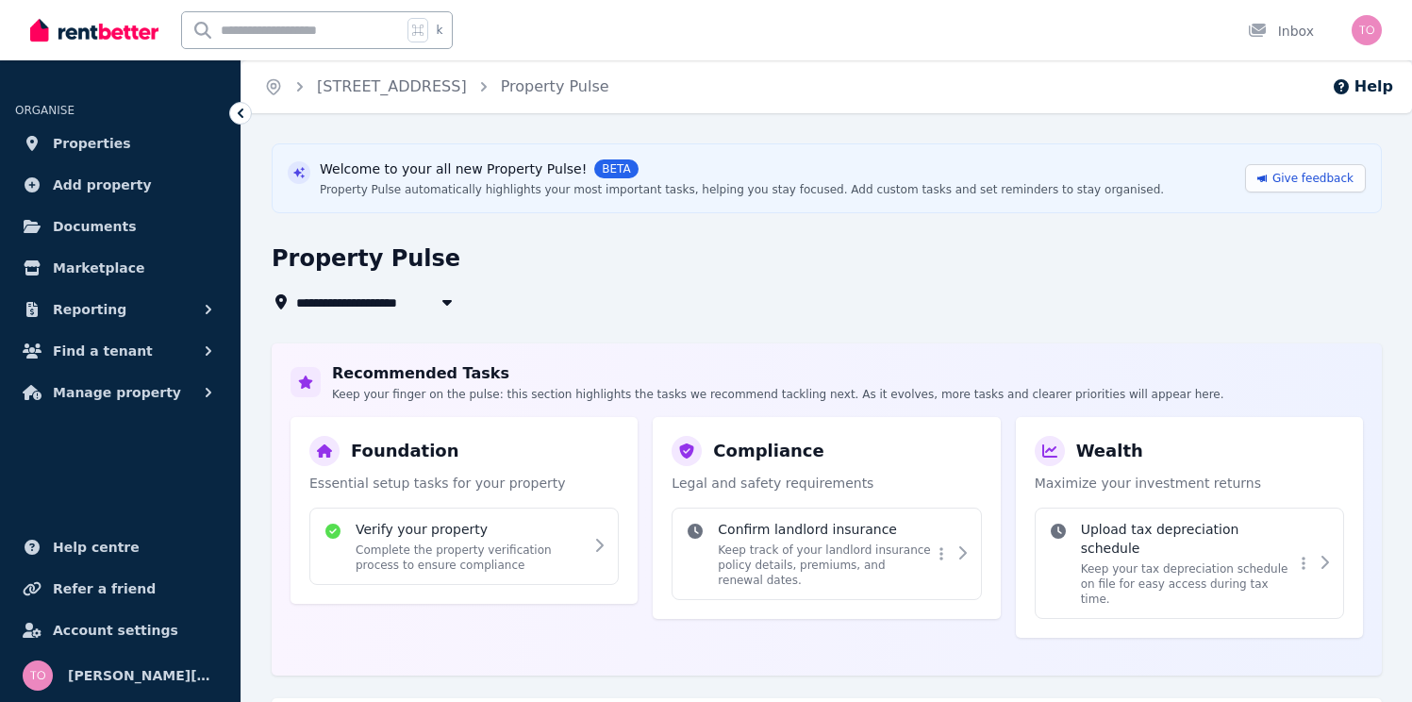
click at [412, 299] on span "[STREET_ADDRESS]" at bounding box center [378, 302] width 165 height 23
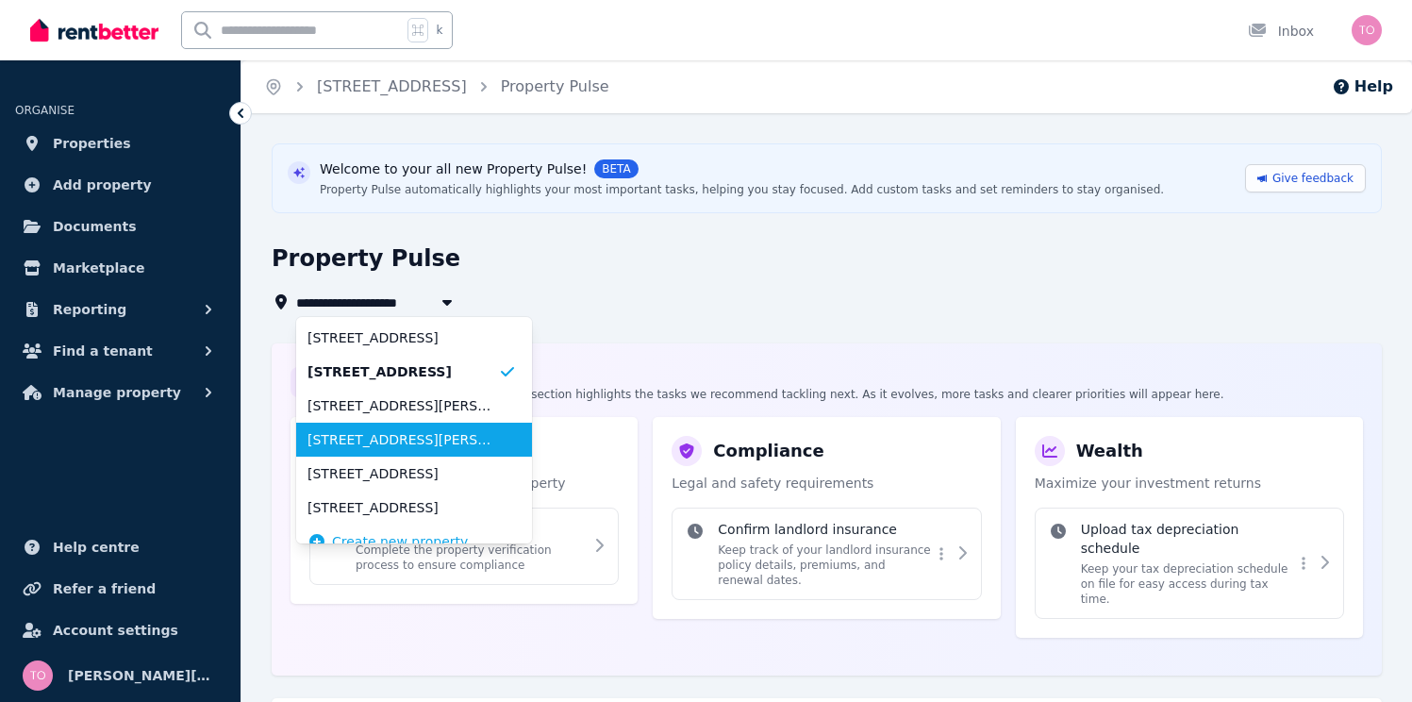
click at [392, 431] on span "[STREET_ADDRESS][PERSON_NAME][PERSON_NAME]" at bounding box center [403, 439] width 191 height 19
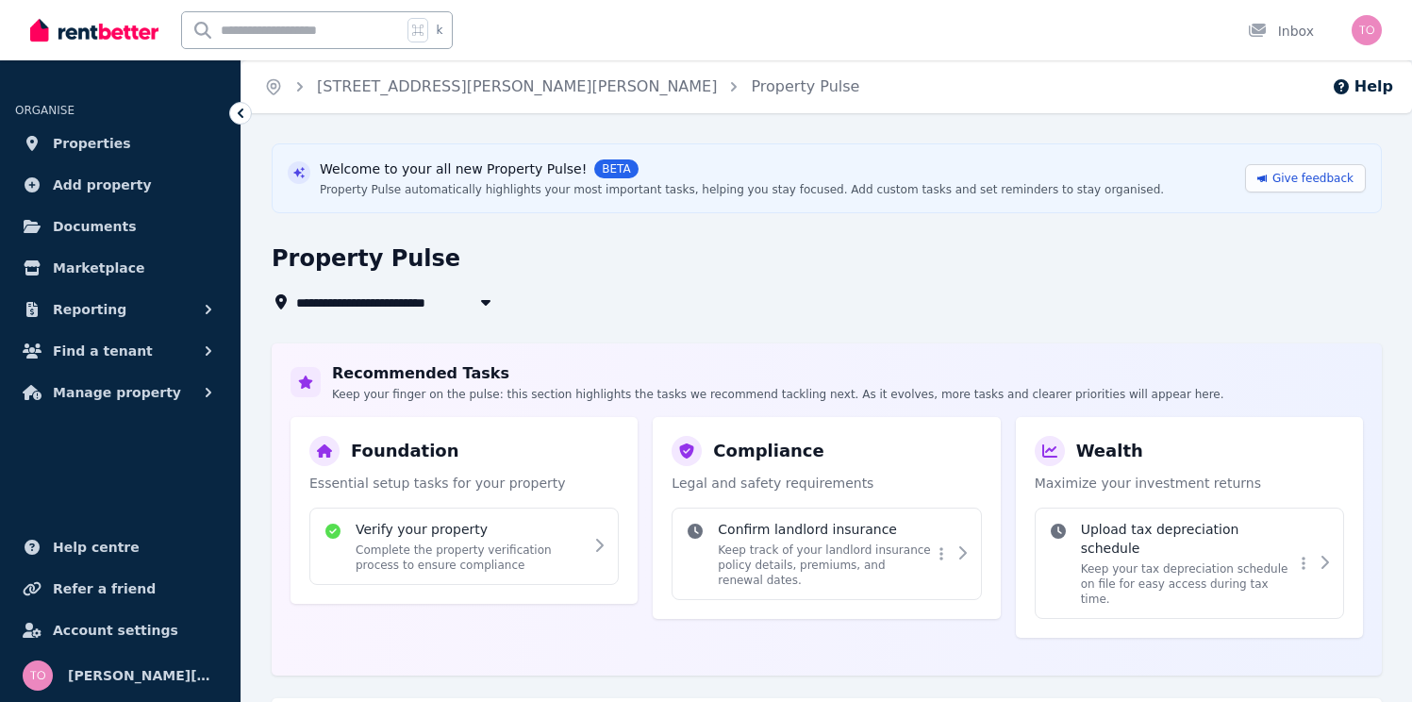
click at [424, 304] on span "[STREET_ADDRESS][PERSON_NAME][PERSON_NAME]" at bounding box center [488, 302] width 384 height 23
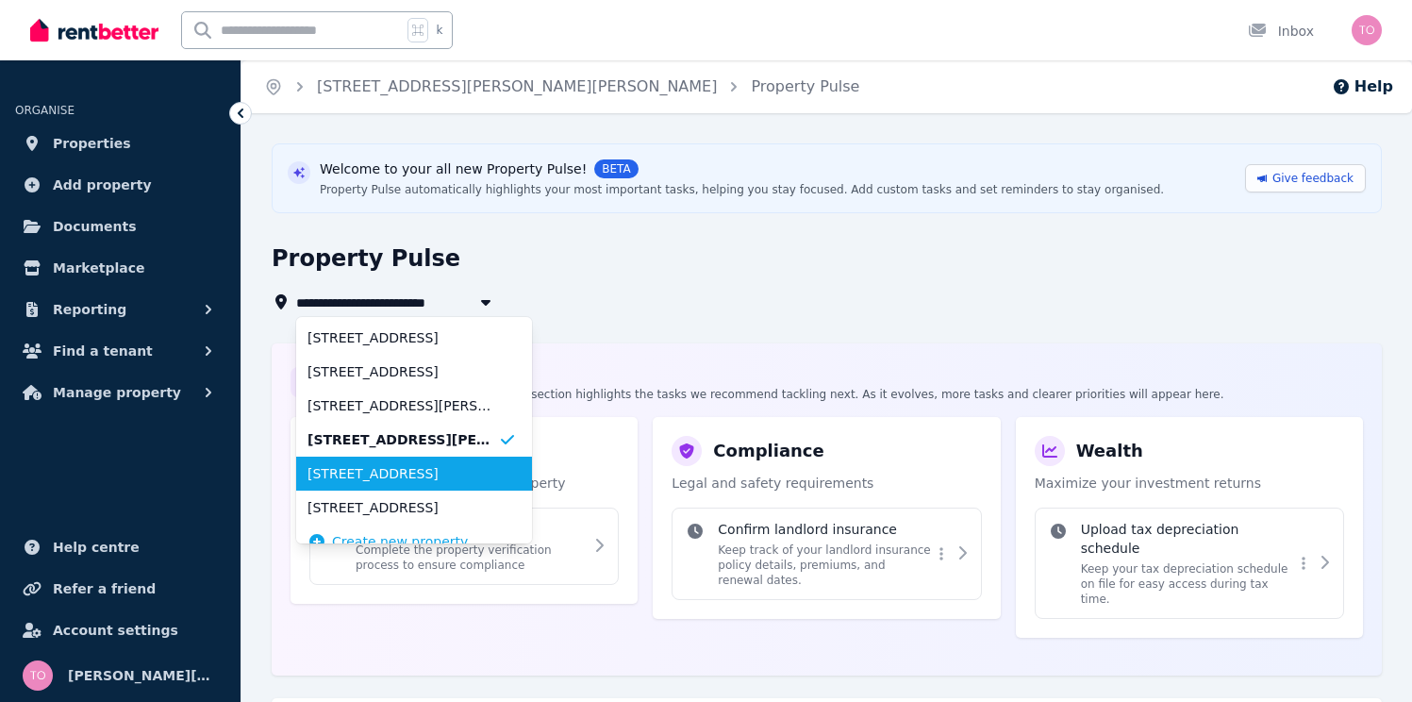
click at [417, 469] on span "[STREET_ADDRESS]" at bounding box center [403, 473] width 191 height 19
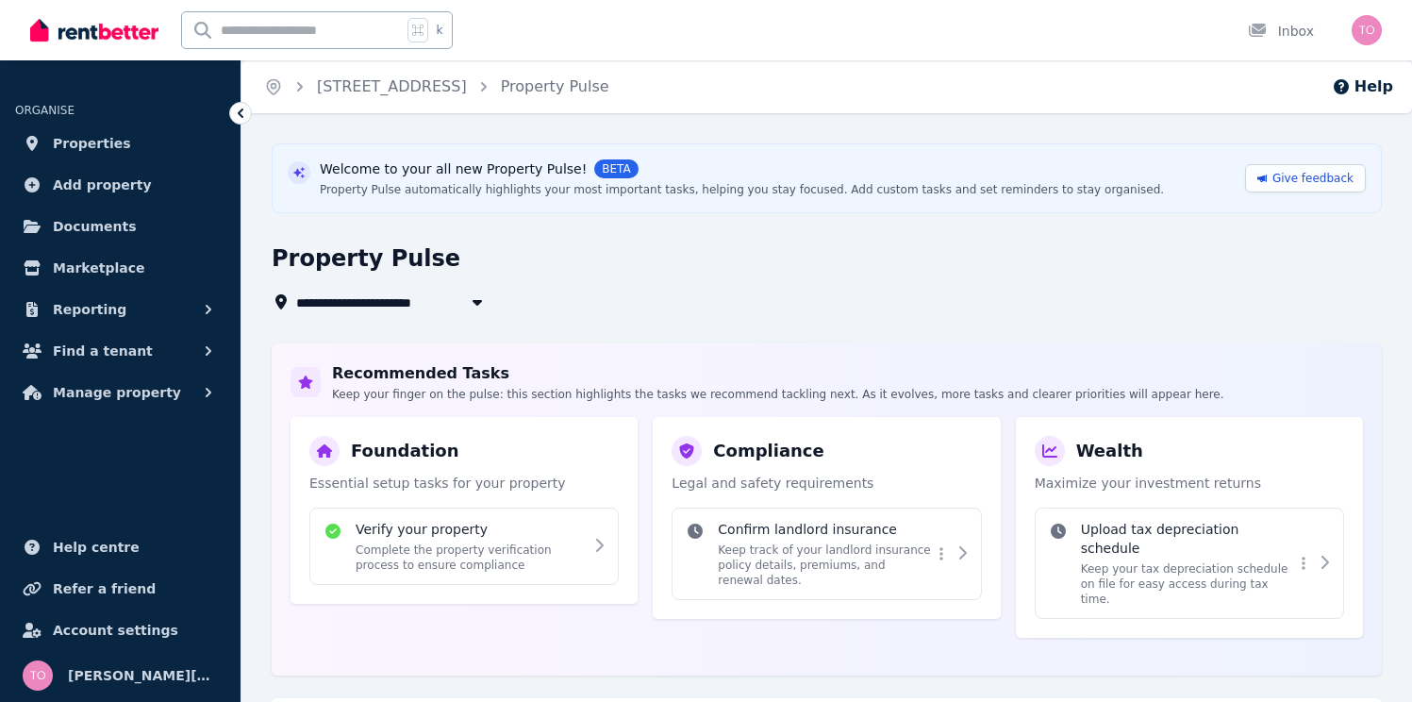
click at [453, 304] on span "[STREET_ADDRESS]" at bounding box center [378, 302] width 165 height 23
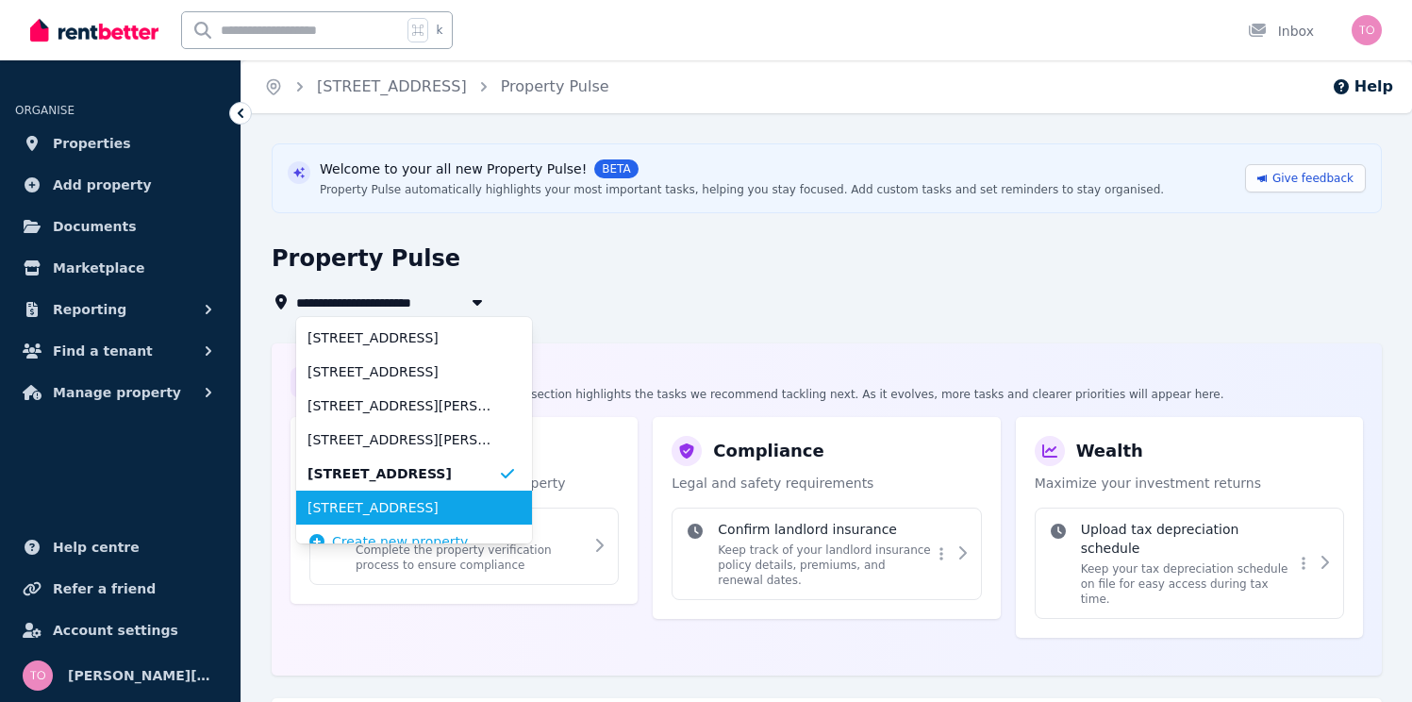
click at [414, 504] on span "[STREET_ADDRESS]" at bounding box center [403, 507] width 191 height 19
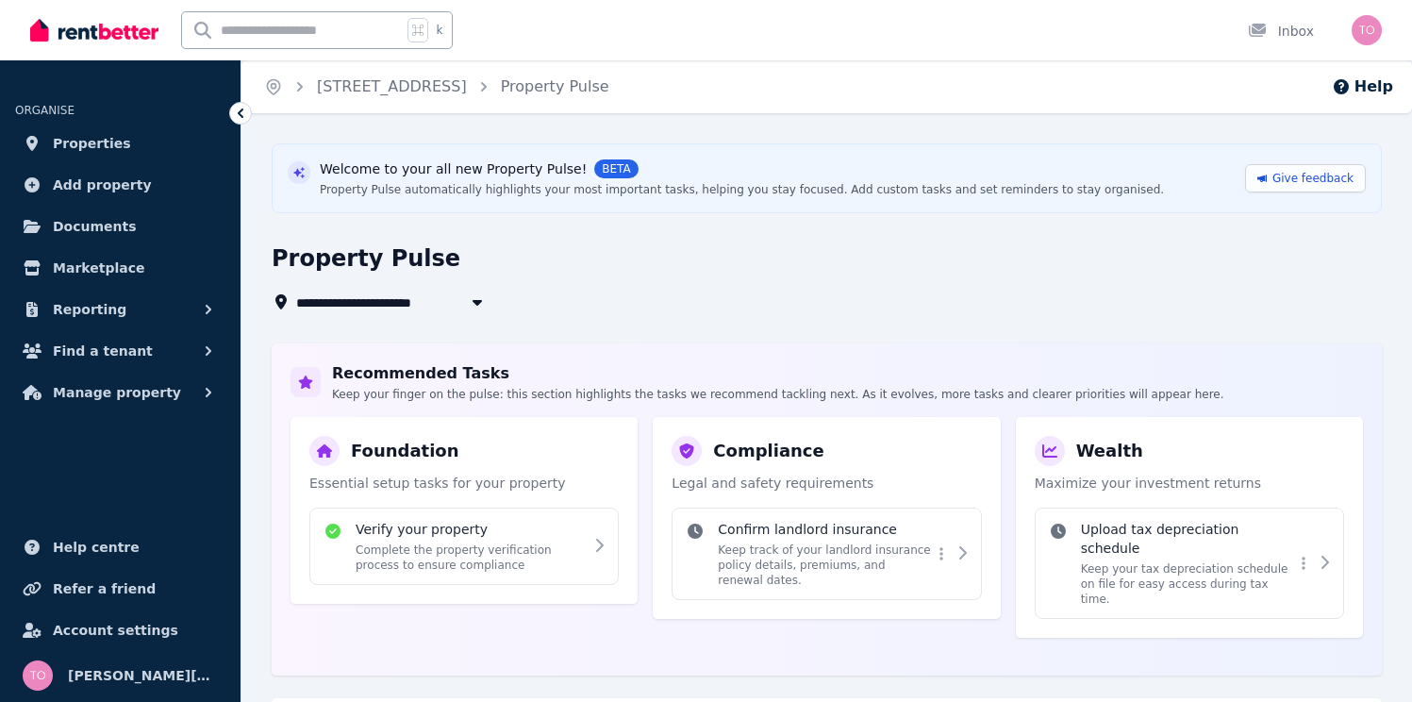
click at [429, 296] on span "[STREET_ADDRESS]" at bounding box center [378, 302] width 165 height 23
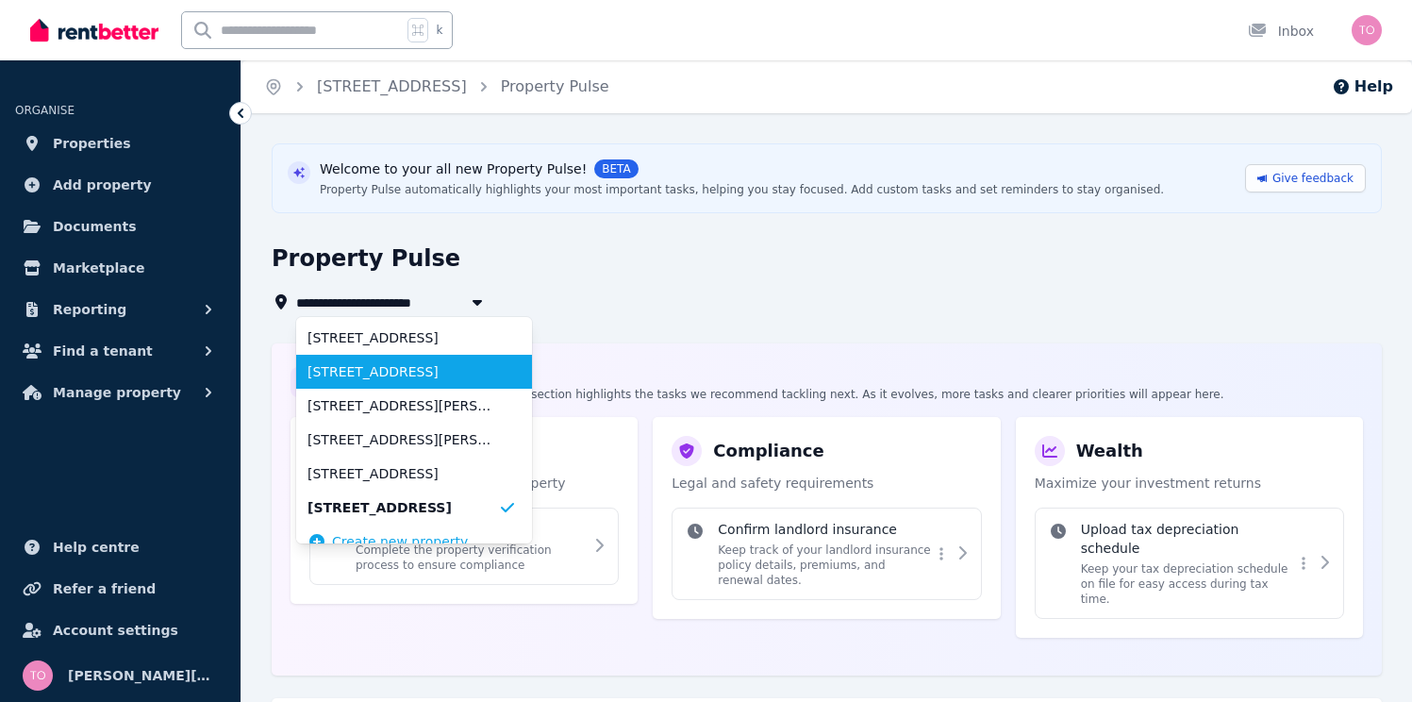
click at [395, 364] on span "[STREET_ADDRESS]" at bounding box center [403, 371] width 191 height 19
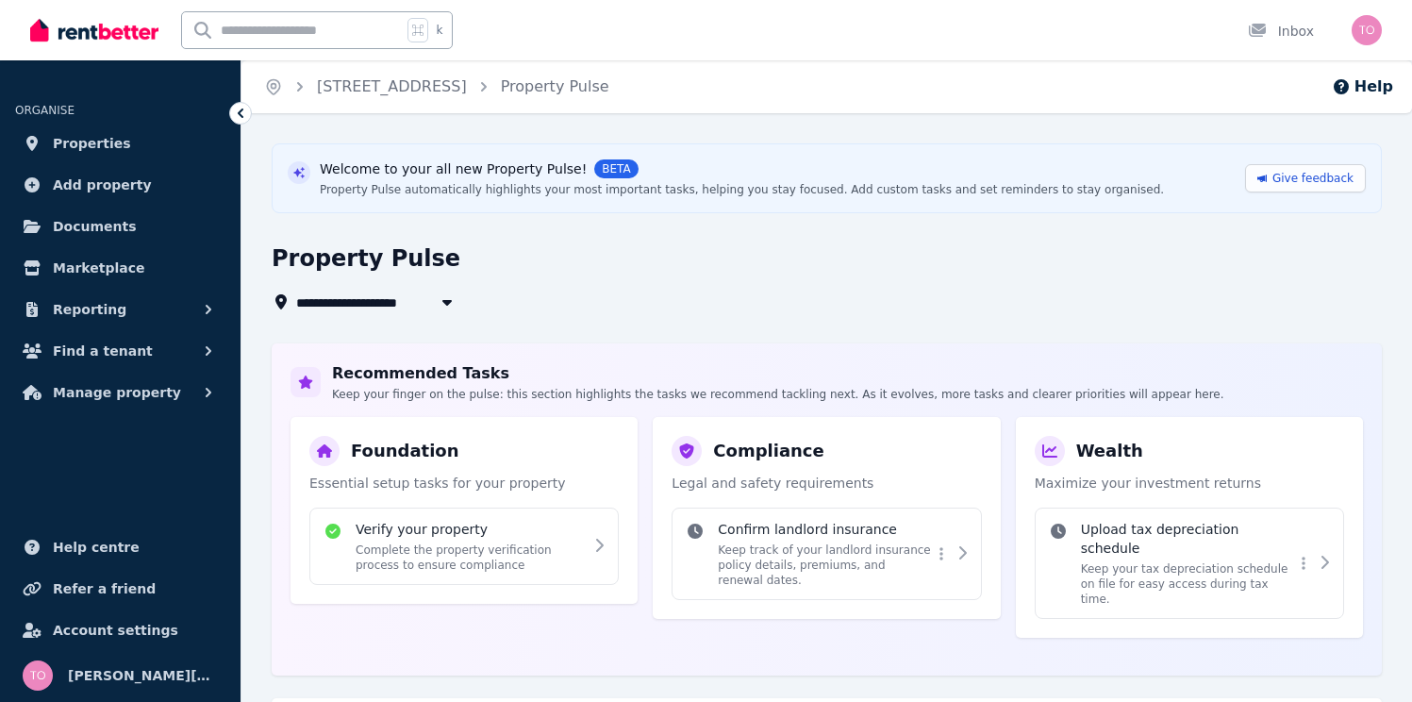
click at [413, 307] on span "[STREET_ADDRESS]" at bounding box center [378, 302] width 165 height 23
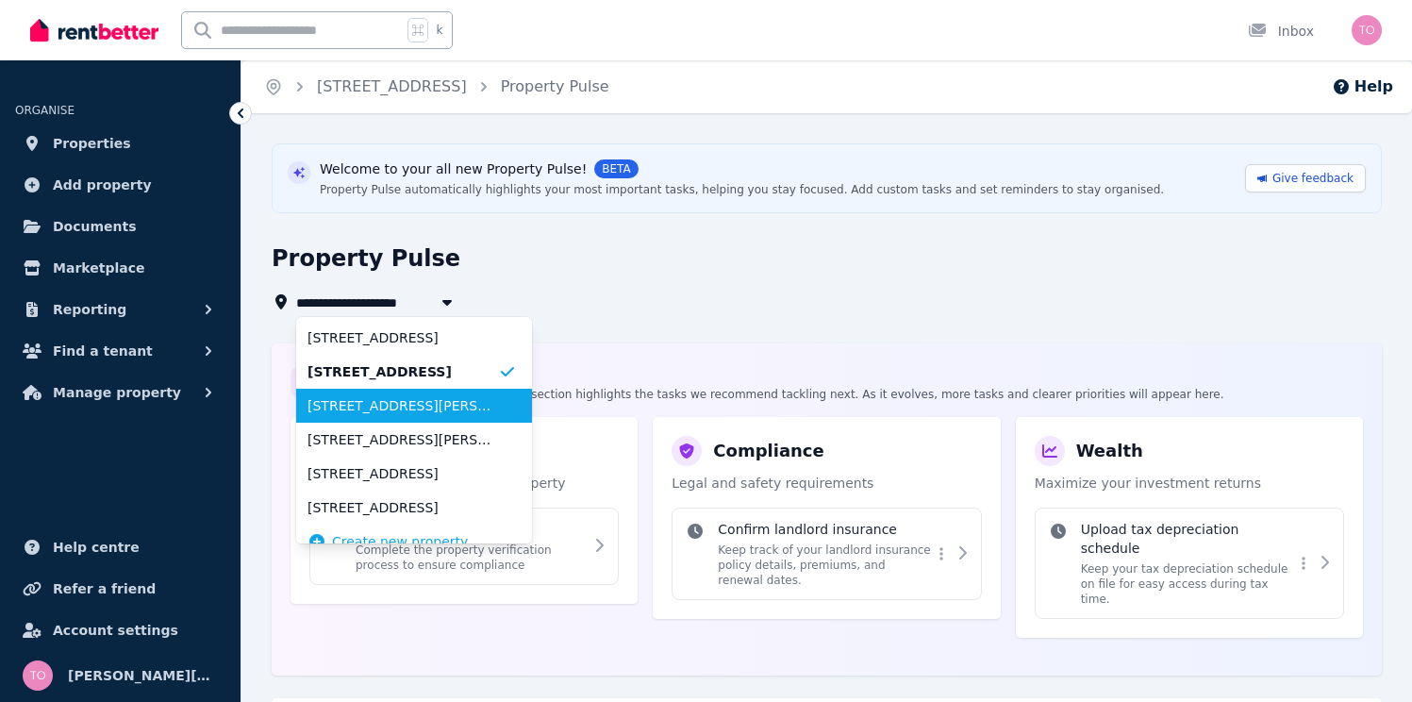
click at [389, 407] on span "[STREET_ADDRESS][PERSON_NAME][PERSON_NAME]" at bounding box center [403, 405] width 191 height 19
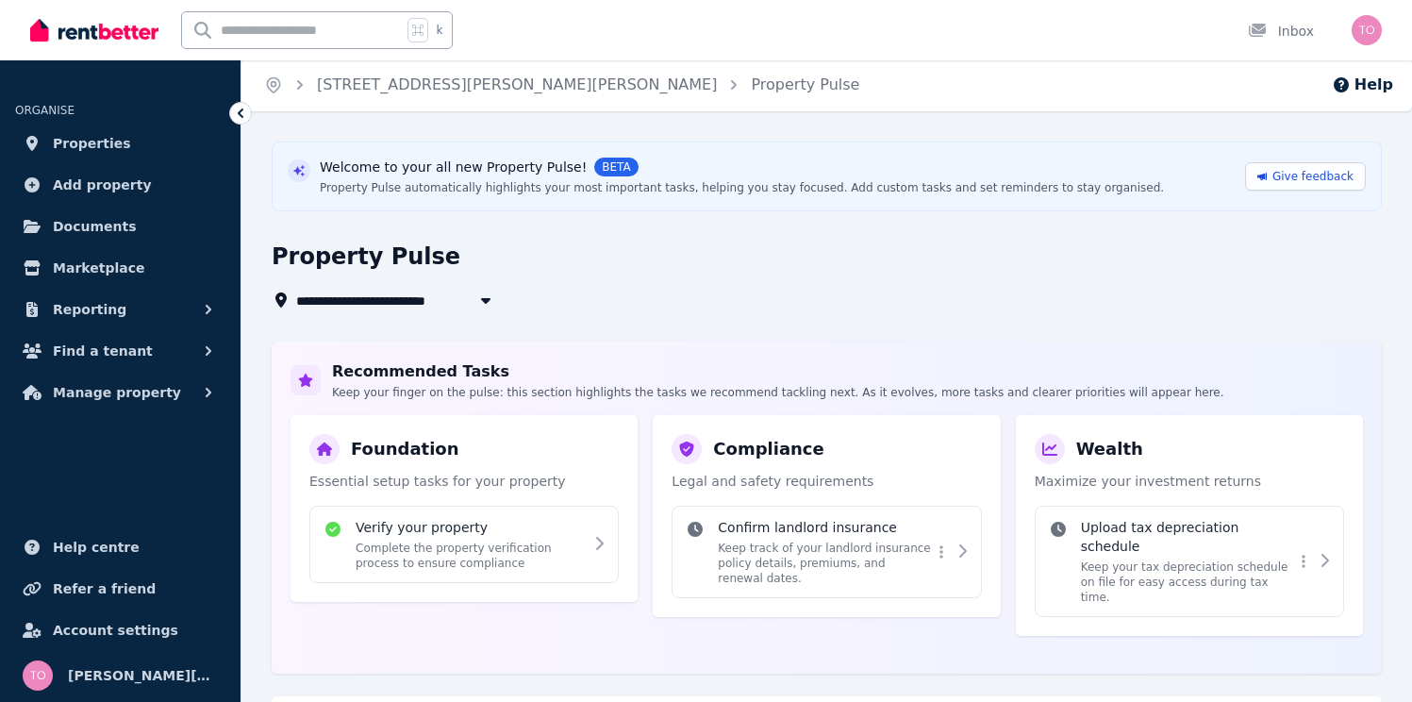
scroll to position [4, 0]
click at [416, 289] on span "[STREET_ADDRESS][PERSON_NAME][PERSON_NAME]" at bounding box center [488, 298] width 384 height 23
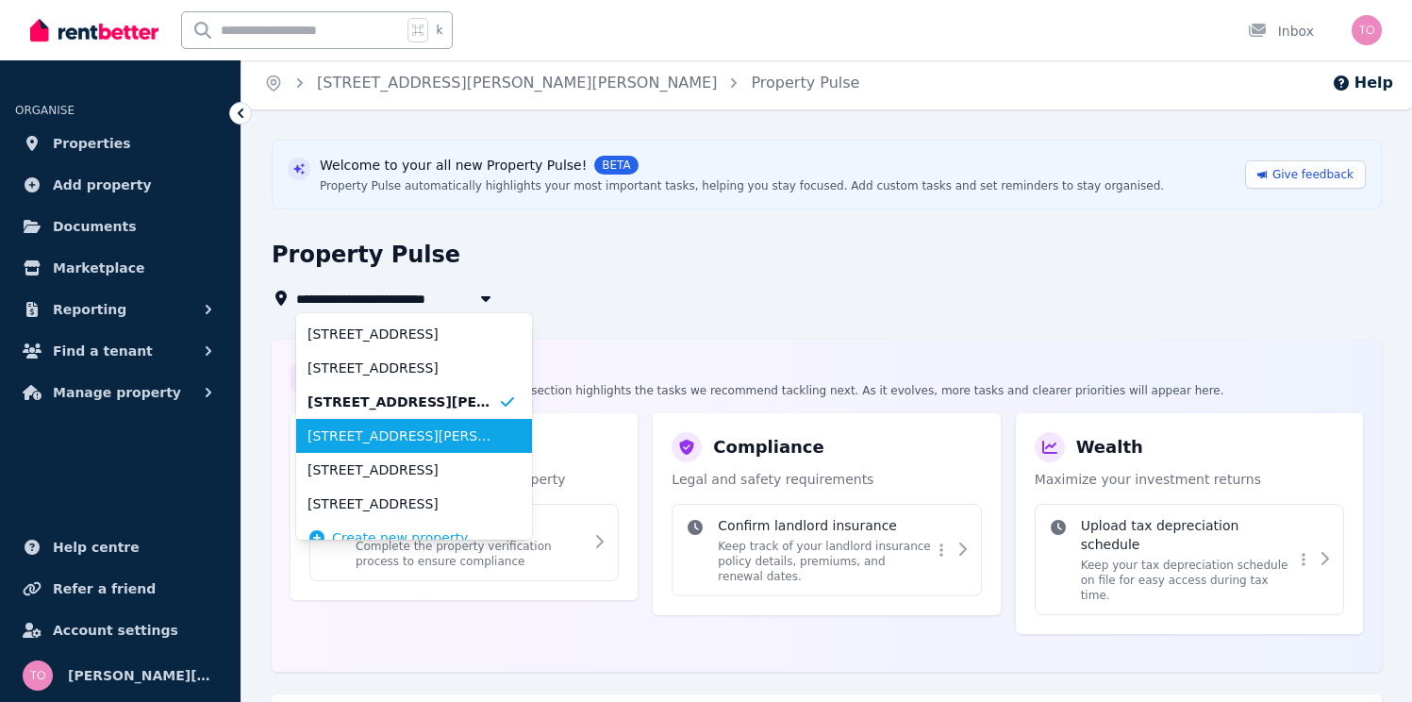
click at [428, 435] on span "[STREET_ADDRESS][PERSON_NAME][PERSON_NAME]" at bounding box center [403, 435] width 191 height 19
type input "**********"
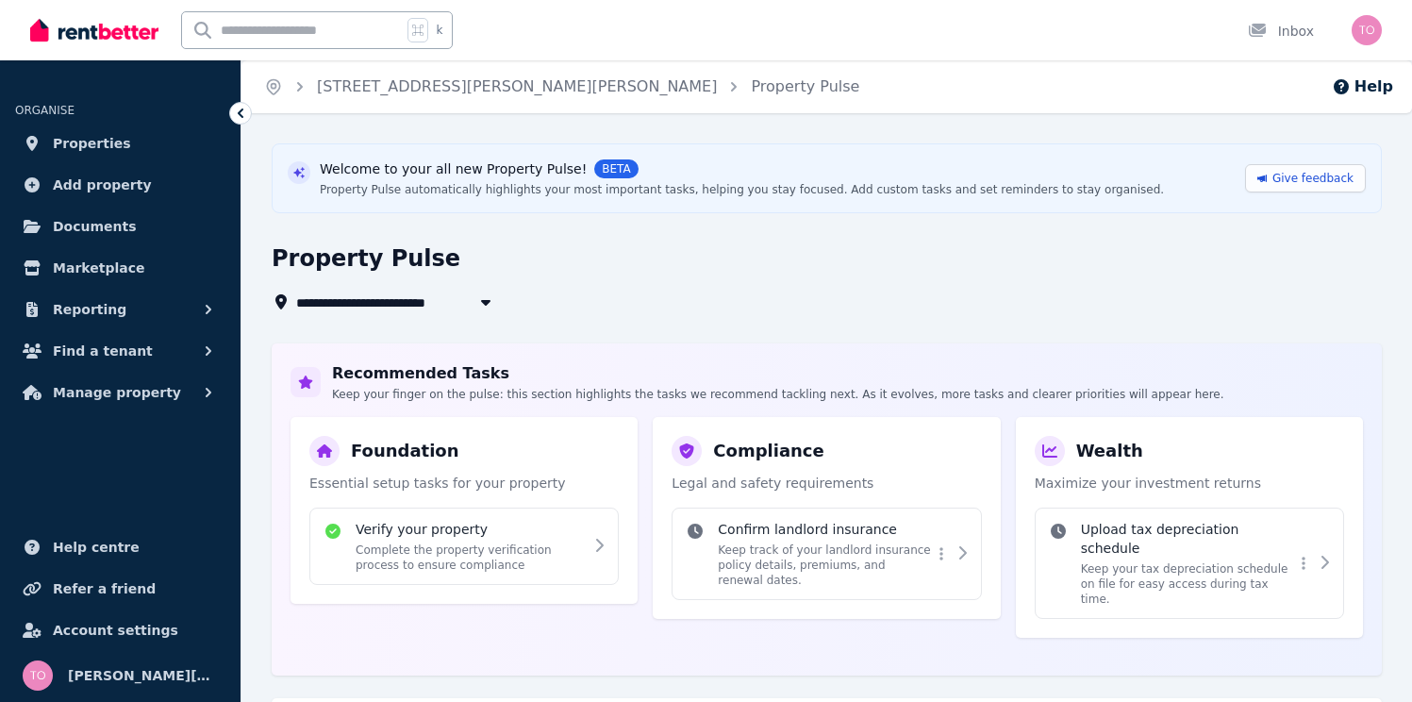
scroll to position [260, 0]
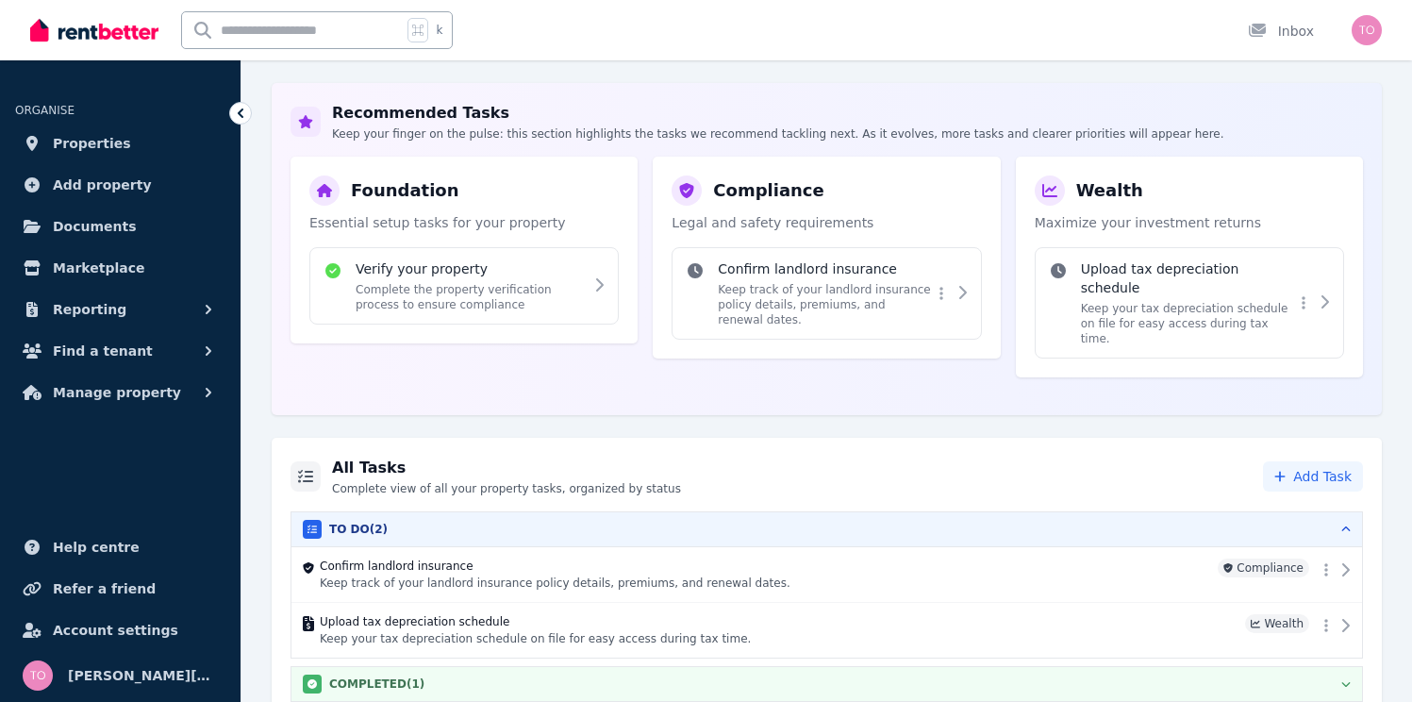
click at [848, 675] on div "COMPLETED ( 1 )" at bounding box center [827, 684] width 1048 height 19
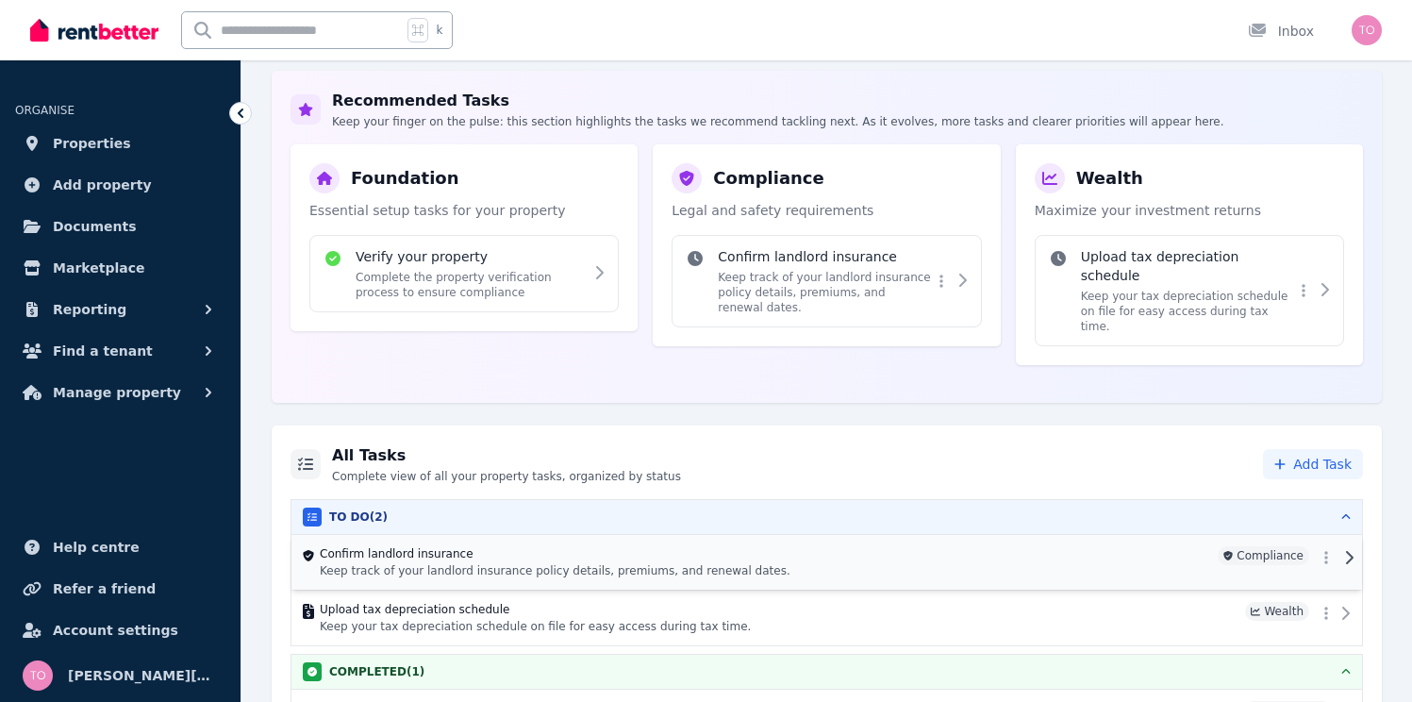
scroll to position [316, 0]
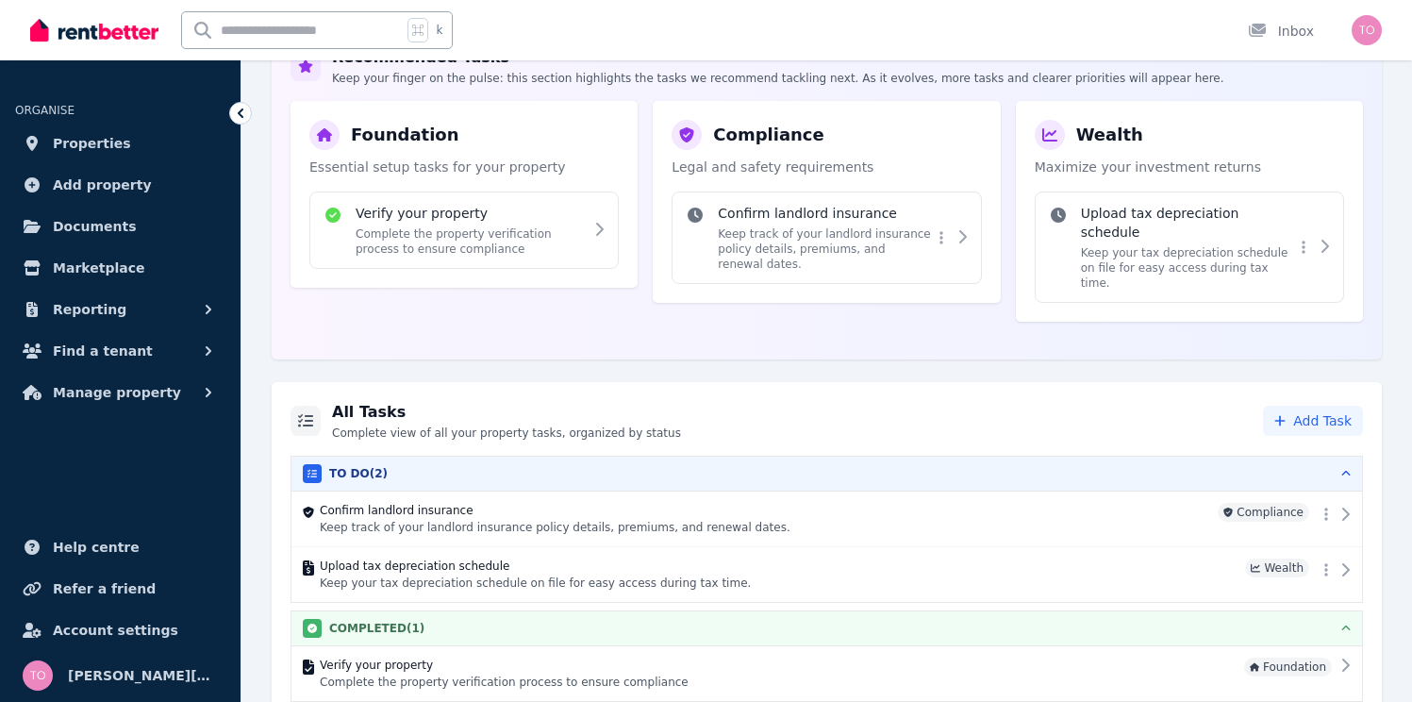
click at [901, 619] on div "COMPLETED ( 1 )" at bounding box center [827, 628] width 1048 height 19
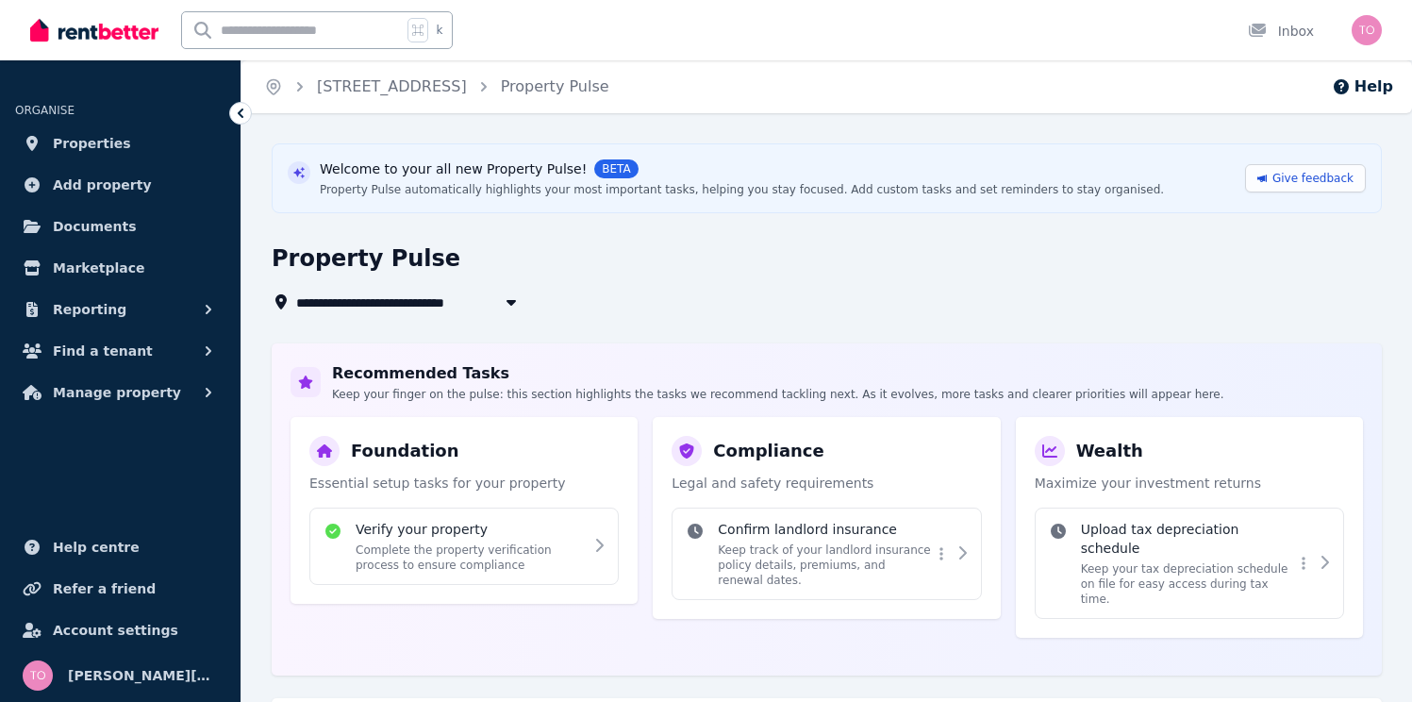
click at [1175, 309] on div "**********" at bounding box center [821, 302] width 1099 height 23
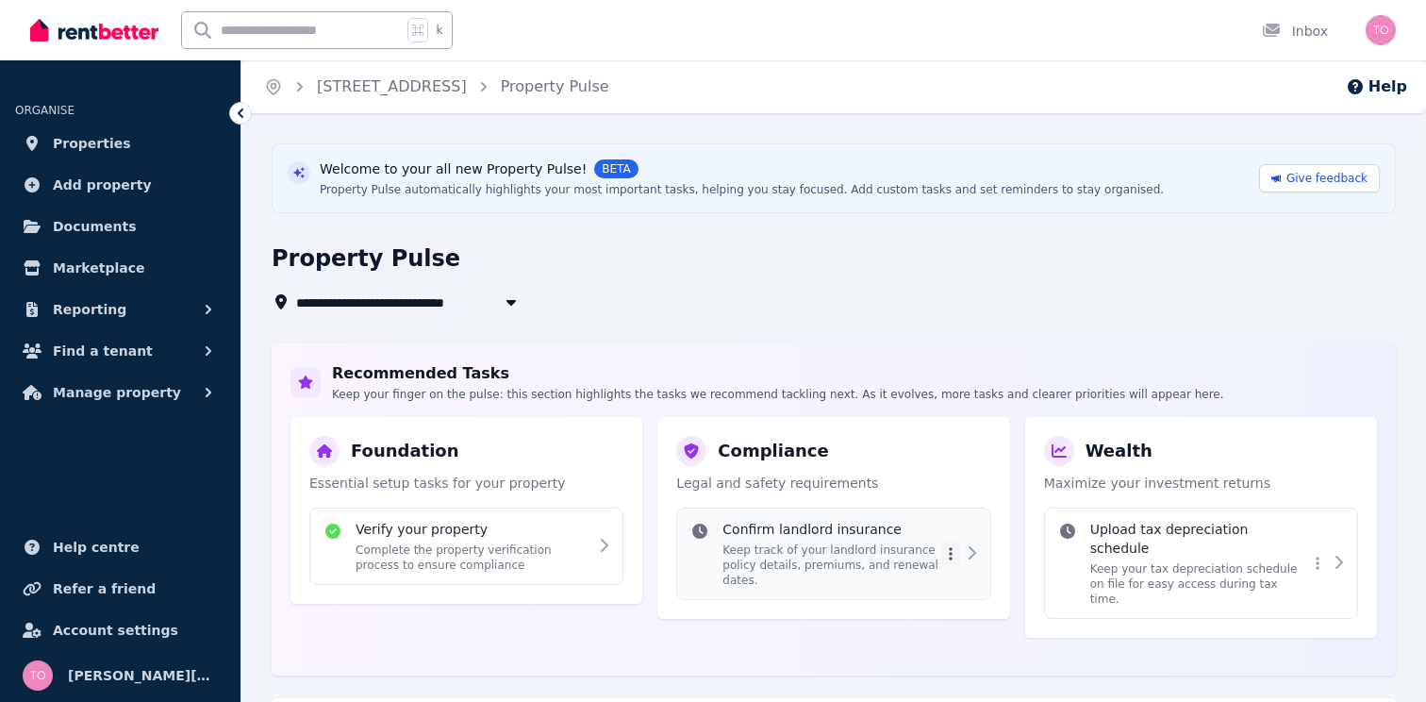
click at [937, 553] on html "**********" at bounding box center [713, 351] width 1426 height 702
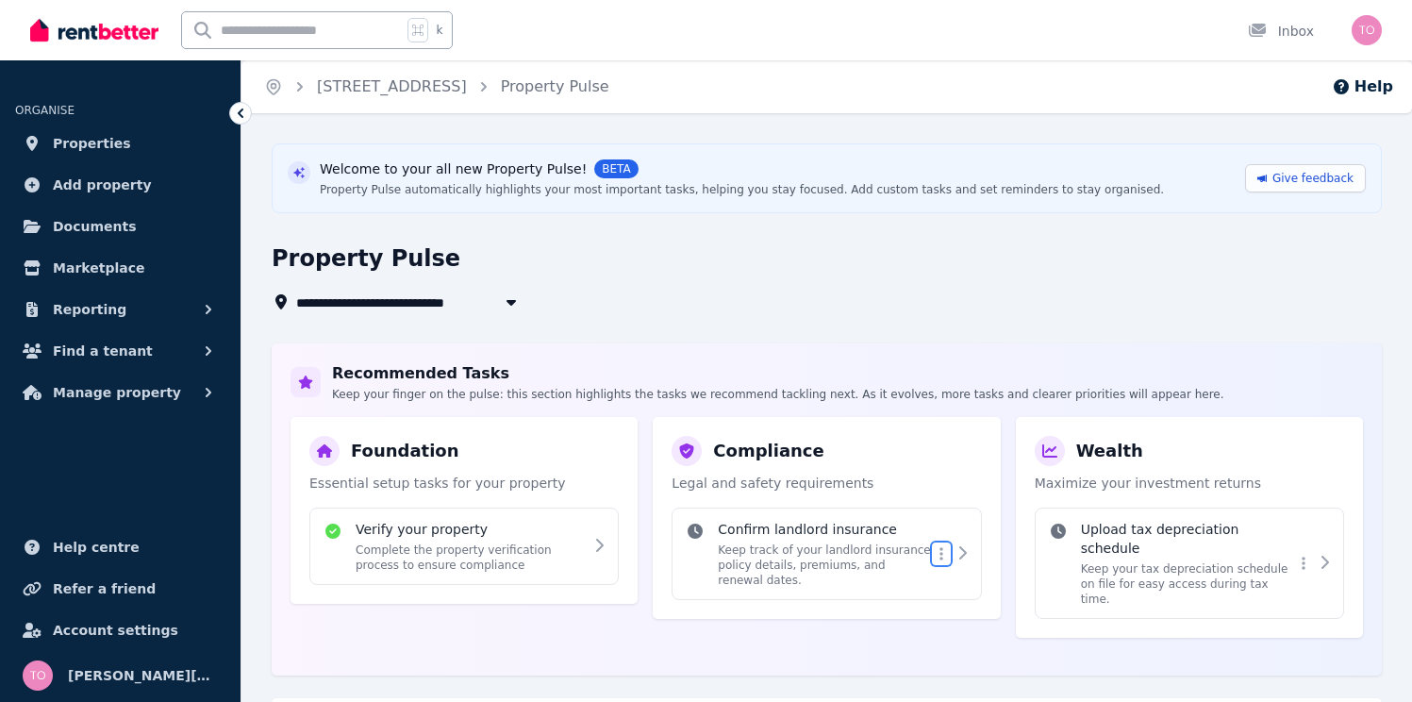
click at [959, 344] on html "**********" at bounding box center [706, 351] width 1412 height 702
click at [1303, 542] on html "**********" at bounding box center [706, 351] width 1412 height 702
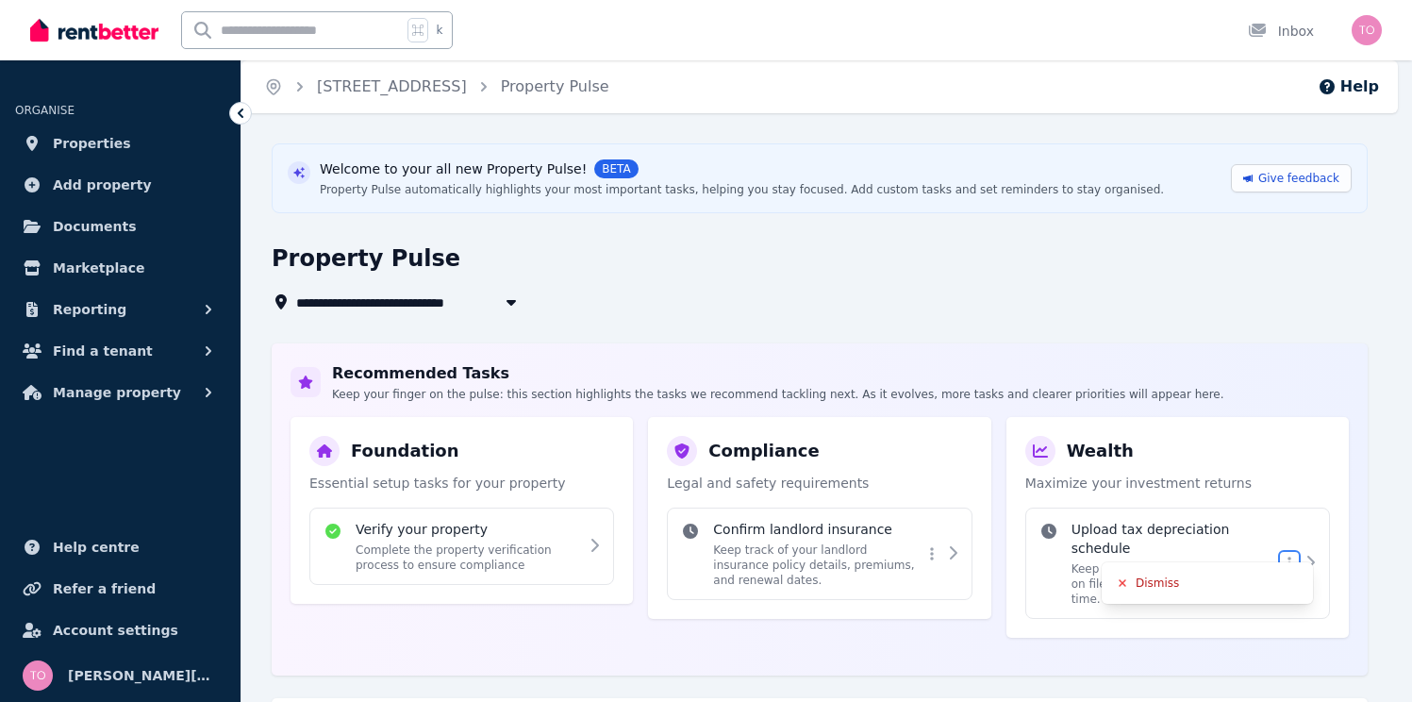
click at [1265, 393] on html "**********" at bounding box center [706, 351] width 1412 height 702
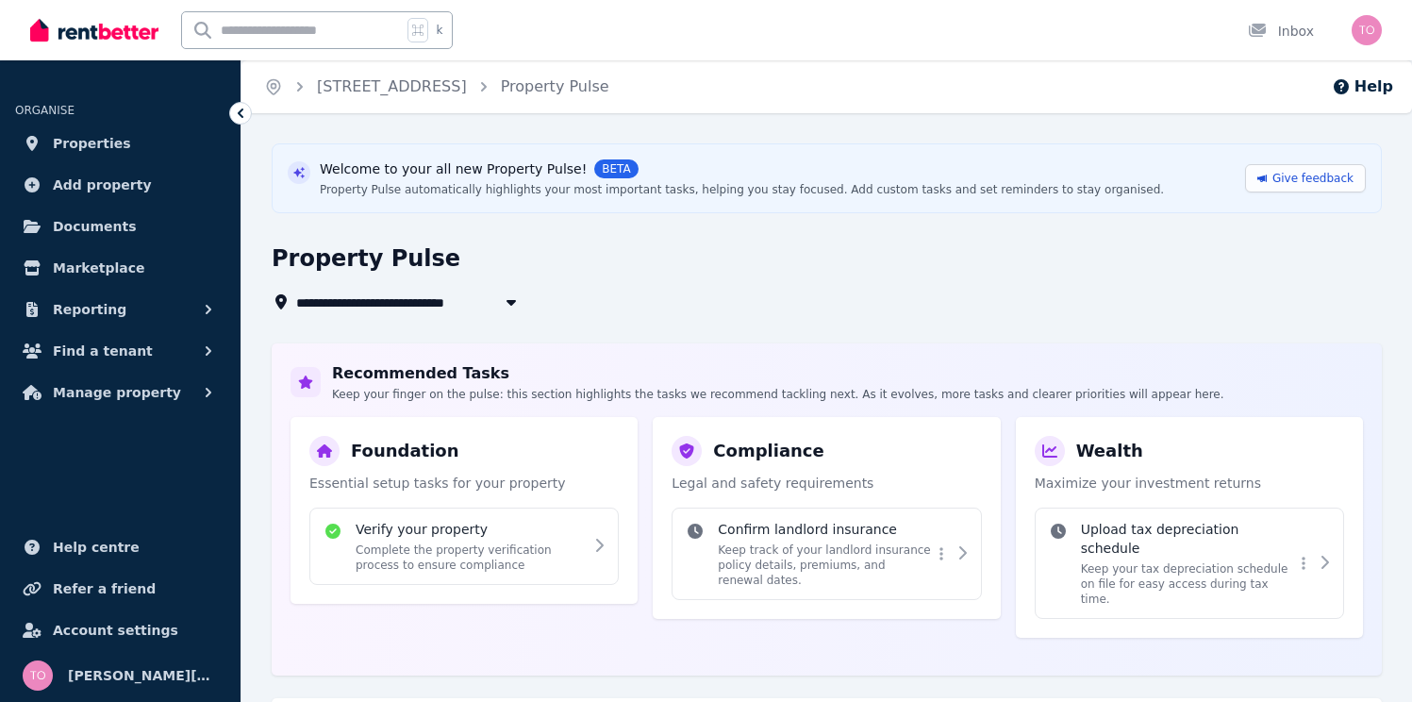
click at [1259, 378] on div "Recommended Tasks Keep your finger on the pulse: this section highlights the ta…" at bounding box center [827, 382] width 1073 height 40
click at [542, 546] on p "Complete the property verification process to ensure compliance" at bounding box center [470, 557] width 228 height 30
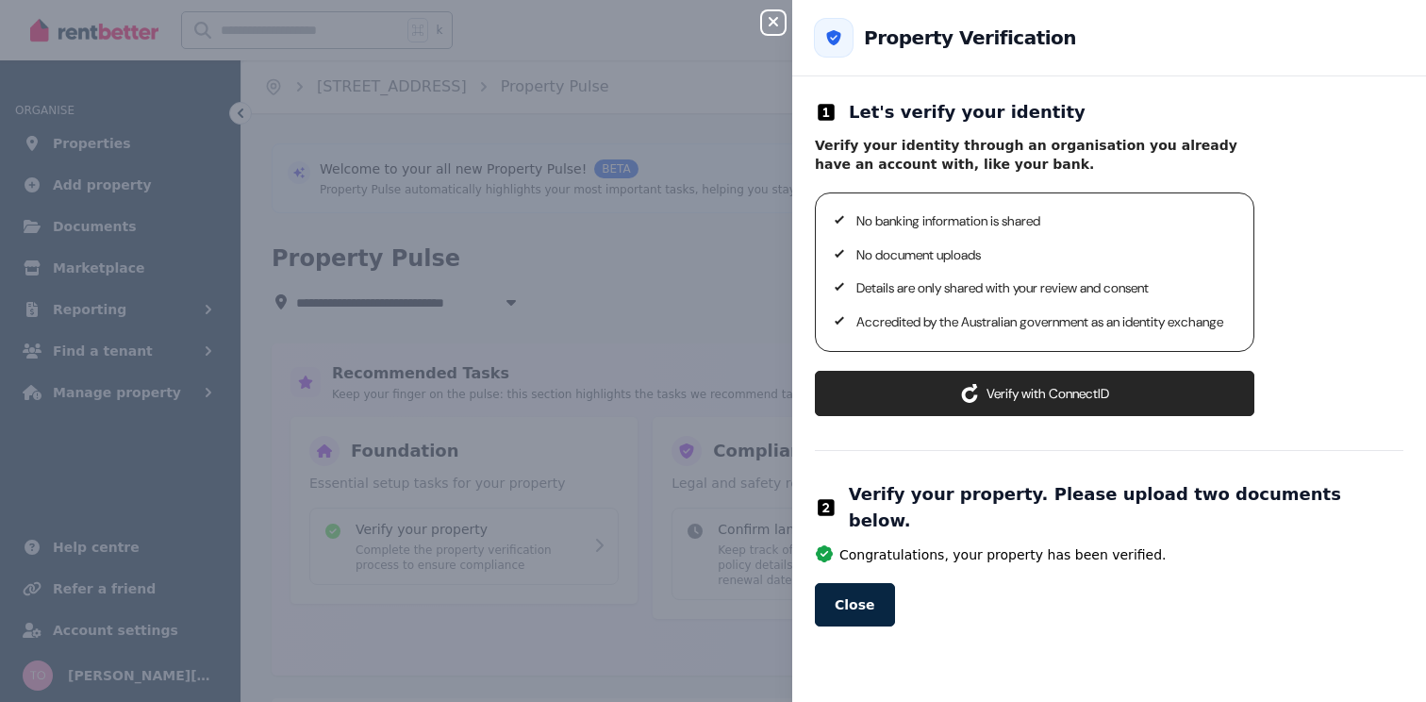
click at [775, 23] on icon "button" at bounding box center [773, 21] width 9 height 9
